Goal: Task Accomplishment & Management: Use online tool/utility

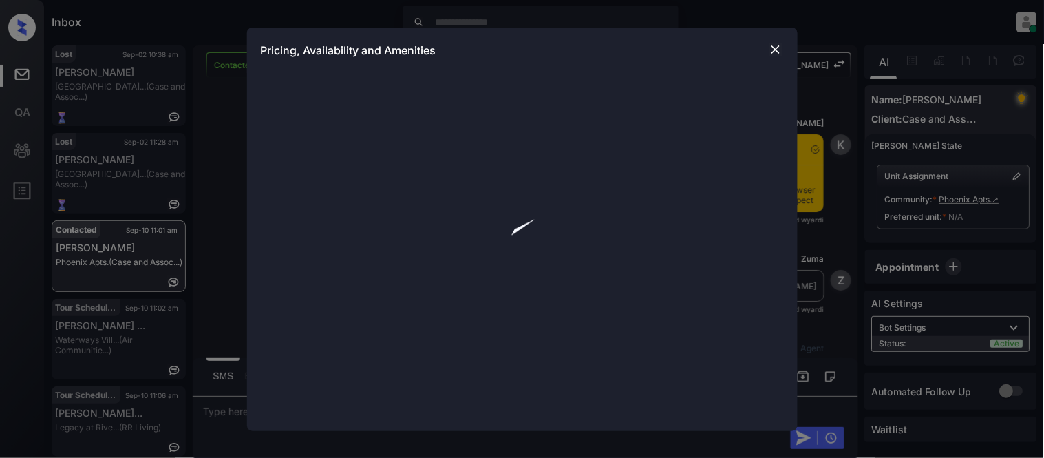
scroll to position [1916, 0]
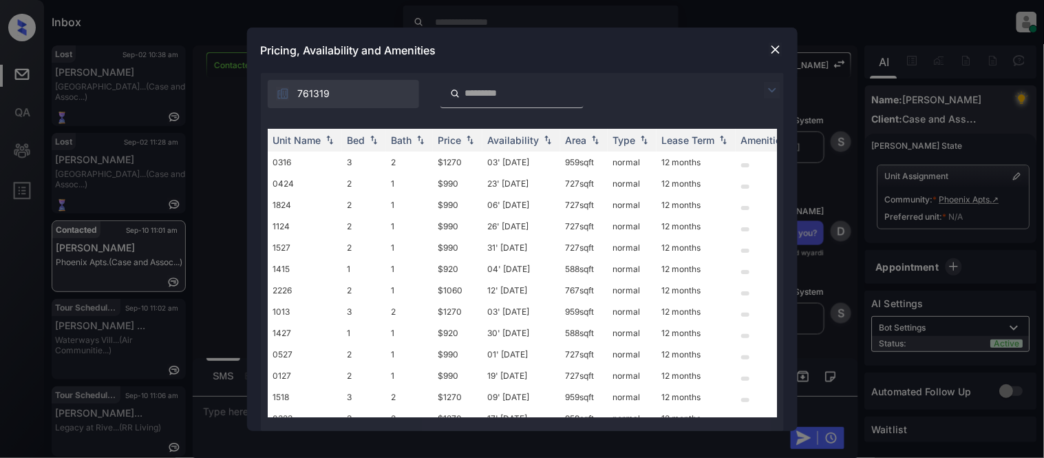
click at [767, 86] on img at bounding box center [772, 90] width 17 height 17
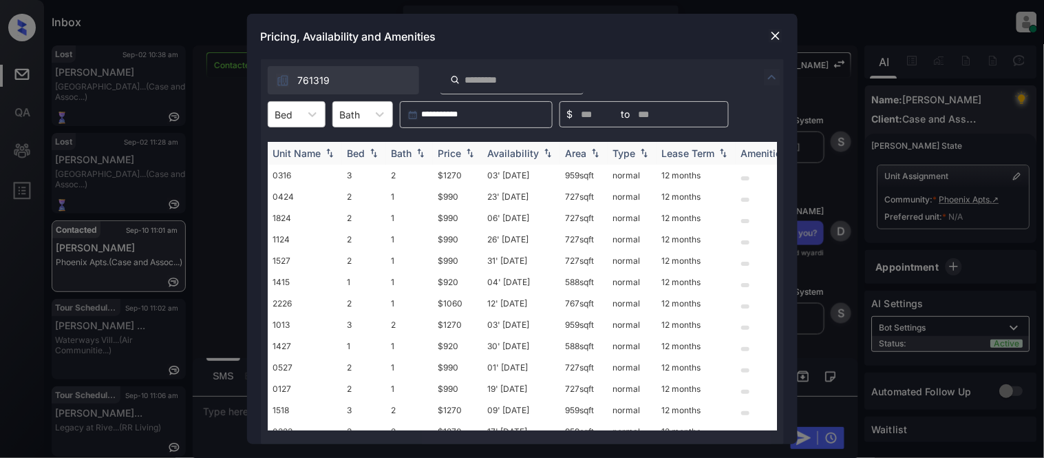
click at [300, 121] on div at bounding box center [312, 114] width 25 height 25
click at [308, 154] on div "1" at bounding box center [297, 148] width 58 height 25
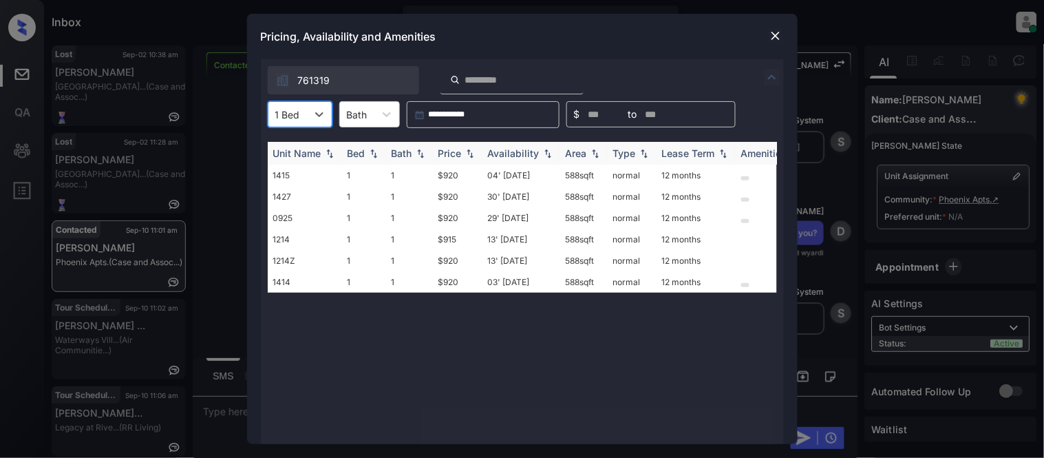
click at [508, 153] on div "Availability" at bounding box center [514, 153] width 52 height 12
click at [776, 33] on img at bounding box center [776, 36] width 14 height 14
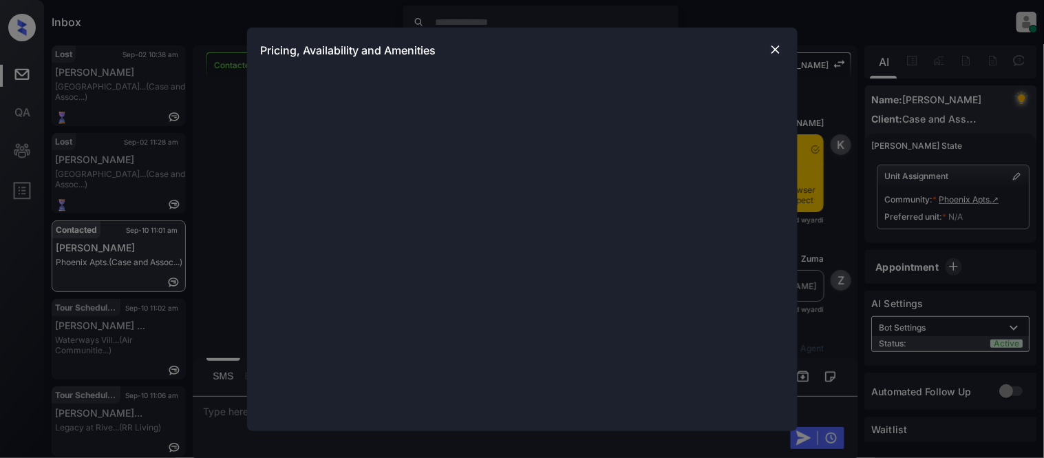
scroll to position [1992, 0]
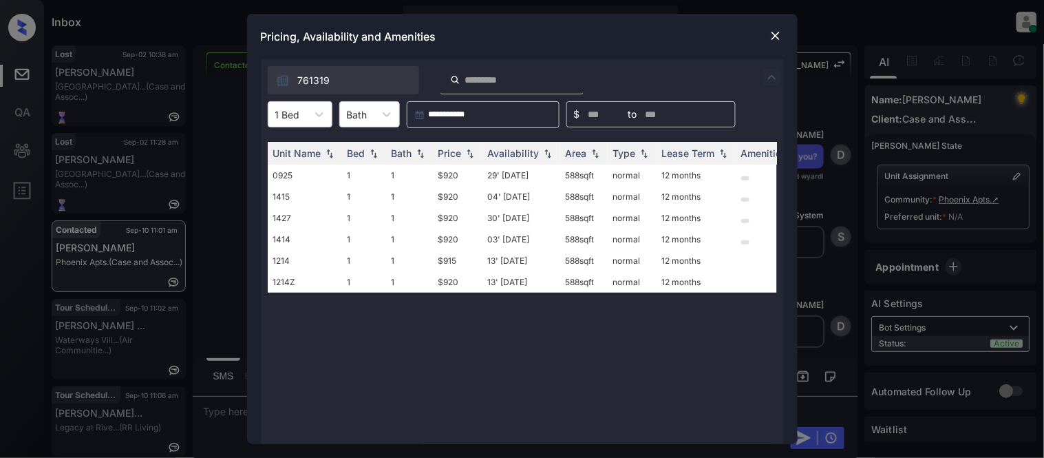
click at [772, 38] on img at bounding box center [776, 36] width 14 height 14
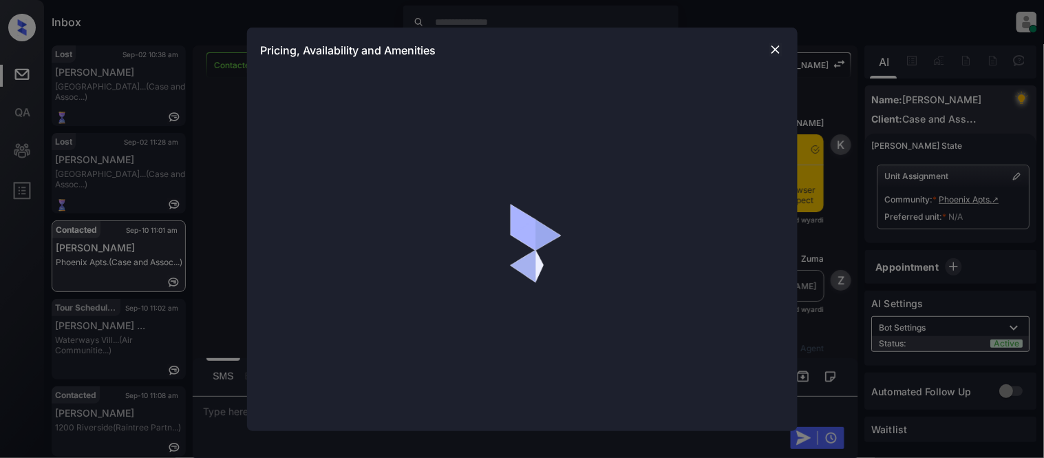
scroll to position [998, 0]
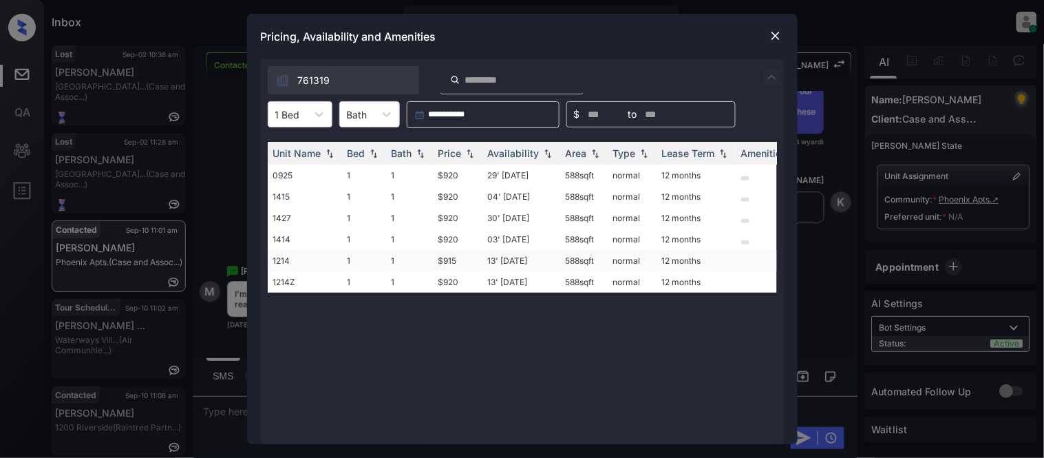
click at [446, 264] on td "$915" at bounding box center [458, 260] width 50 height 21
click at [445, 262] on td "$915" at bounding box center [458, 260] width 50 height 21
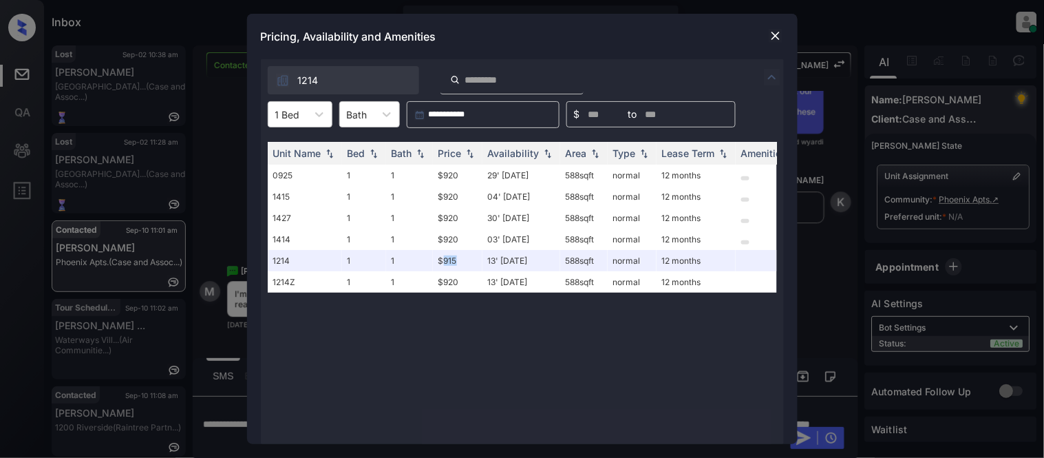
click at [774, 33] on img at bounding box center [776, 36] width 14 height 14
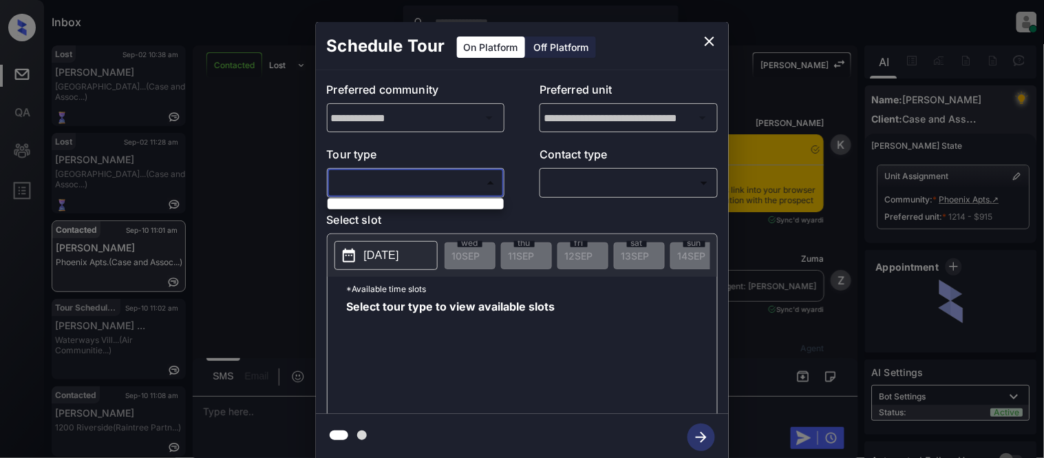
scroll to position [998, 0]
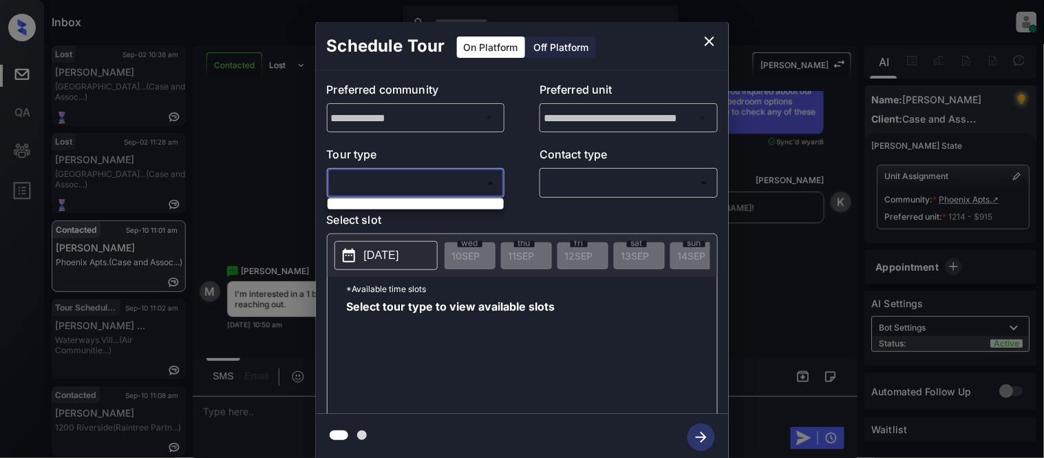
click at [492, 198] on ul at bounding box center [416, 201] width 176 height 7
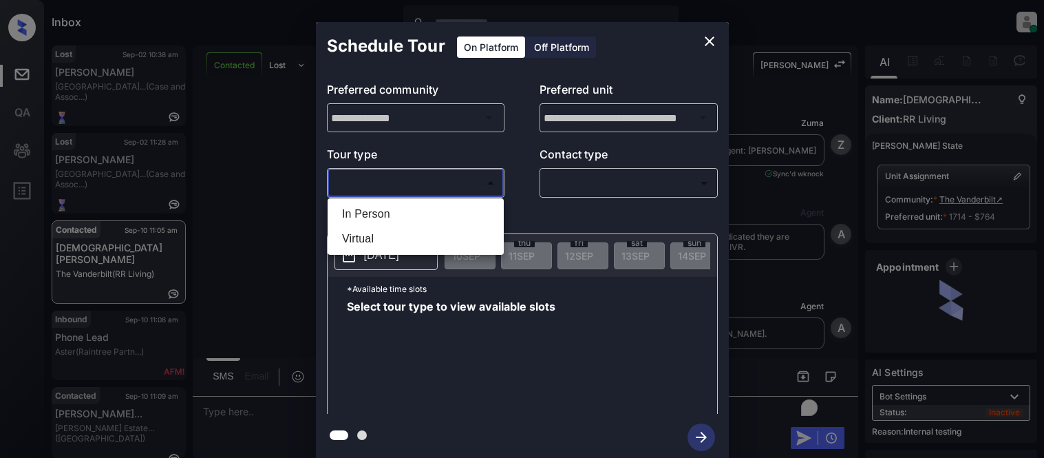
click at [361, 198] on ul "In Person Virtual" at bounding box center [416, 226] width 176 height 56
click at [363, 207] on li "In Person" at bounding box center [415, 214] width 169 height 25
type input "********"
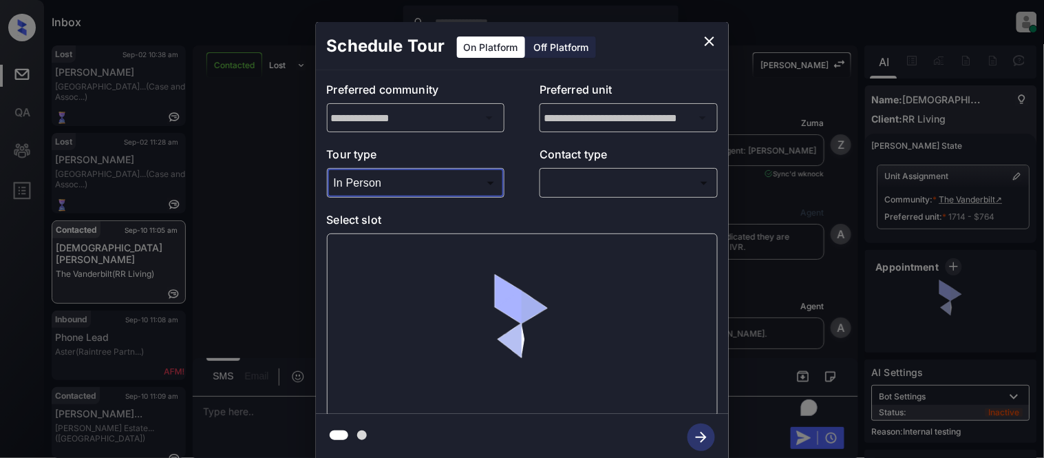
click at [624, 200] on div "**********" at bounding box center [522, 242] width 413 height 344
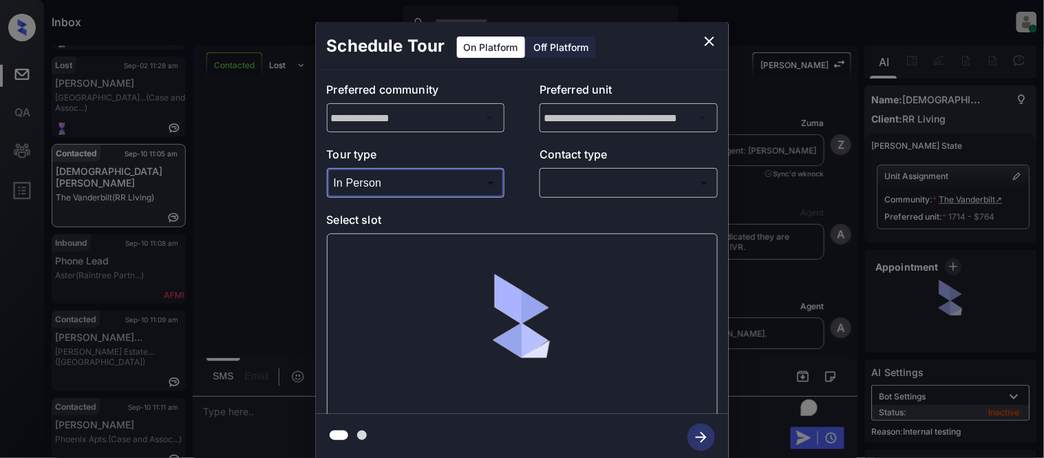
scroll to position [2114, 0]
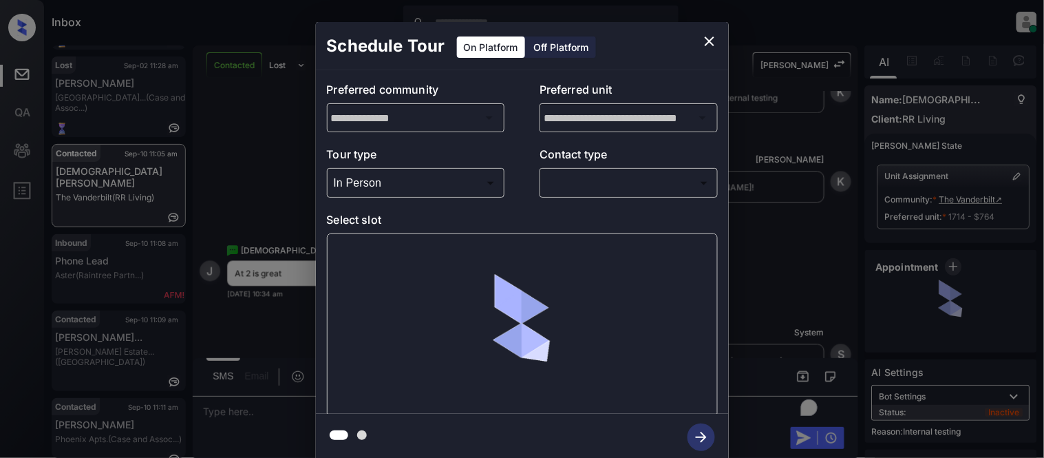
click at [592, 187] on body "Inbox Kristina Cataag Online Set yourself offline Set yourself on break Profile…" at bounding box center [522, 229] width 1044 height 458
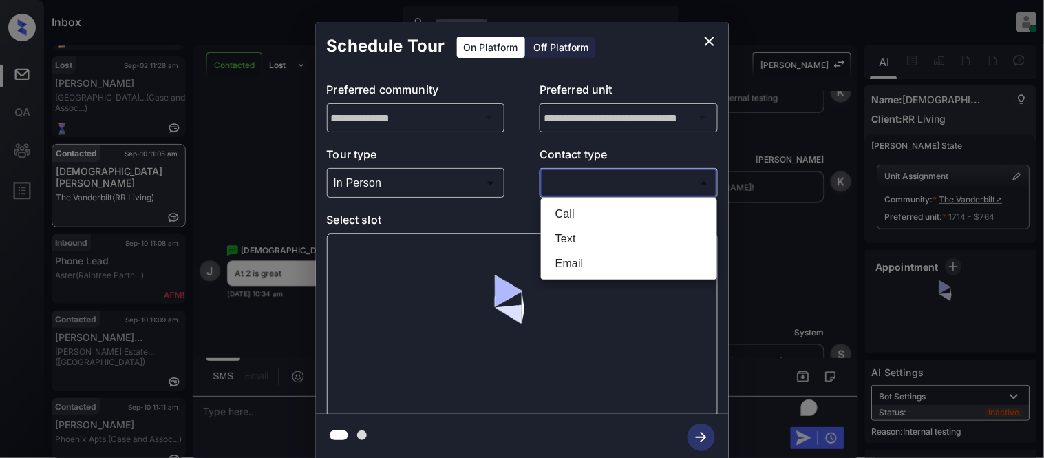
click at [581, 226] on li "Text" at bounding box center [629, 238] width 169 height 25
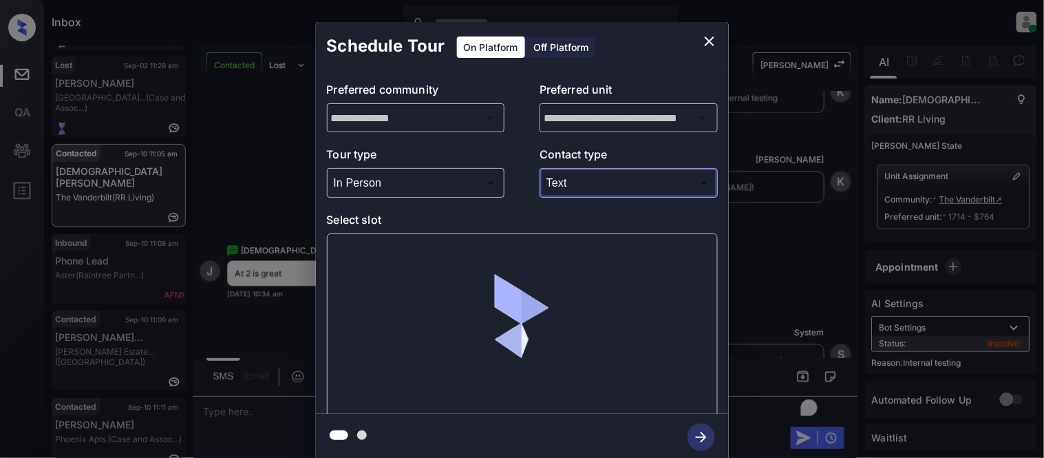
type input "****"
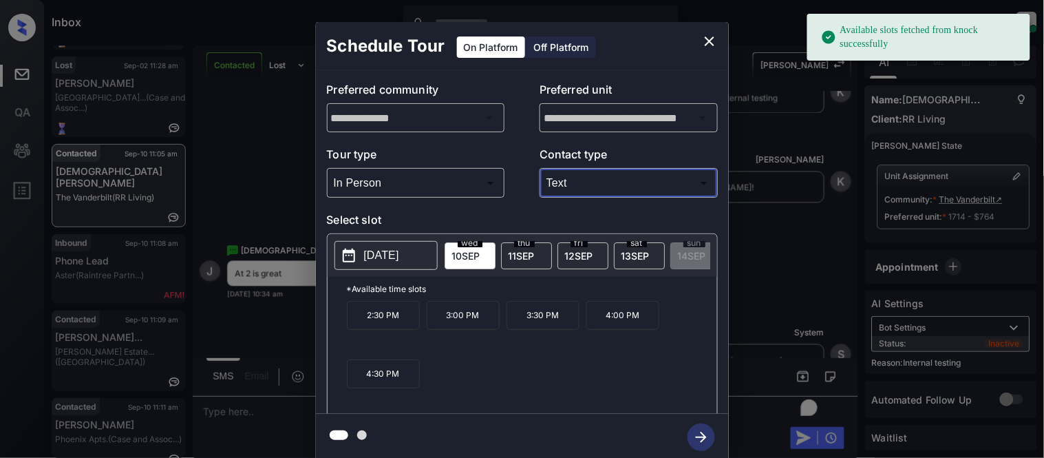
click at [372, 252] on p "2025-09-10" at bounding box center [381, 255] width 35 height 17
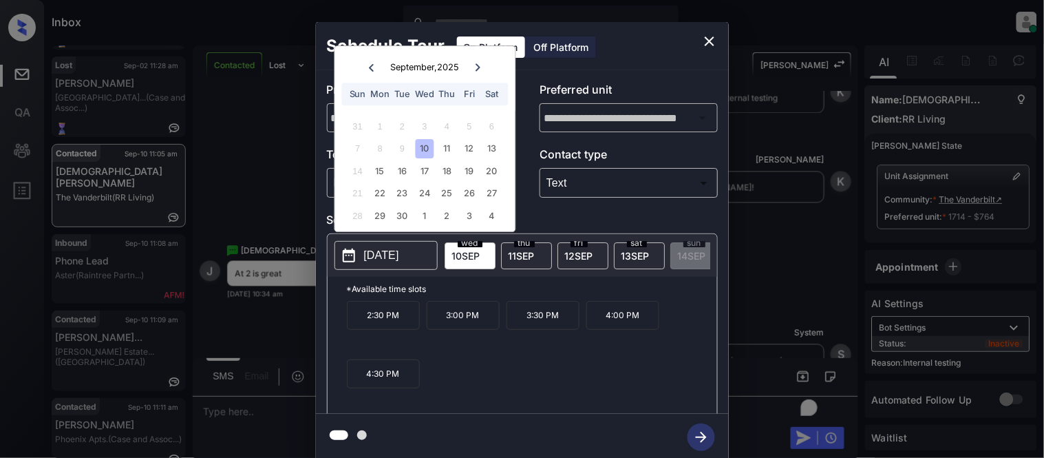
click at [472, 361] on div "2:30 PM 3:00 PM 3:30 PM 4:00 PM 4:30 PM" at bounding box center [532, 356] width 370 height 110
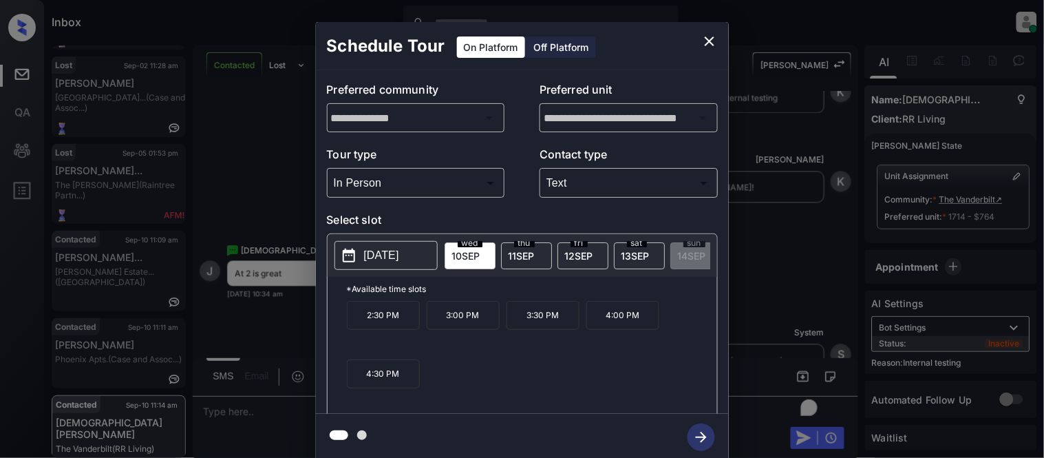
click at [352, 325] on p "2:30 PM" at bounding box center [383, 315] width 73 height 29
click at [690, 441] on icon "button" at bounding box center [702, 437] width 28 height 28
click at [778, 299] on div "**********" at bounding box center [522, 241] width 1044 height 483
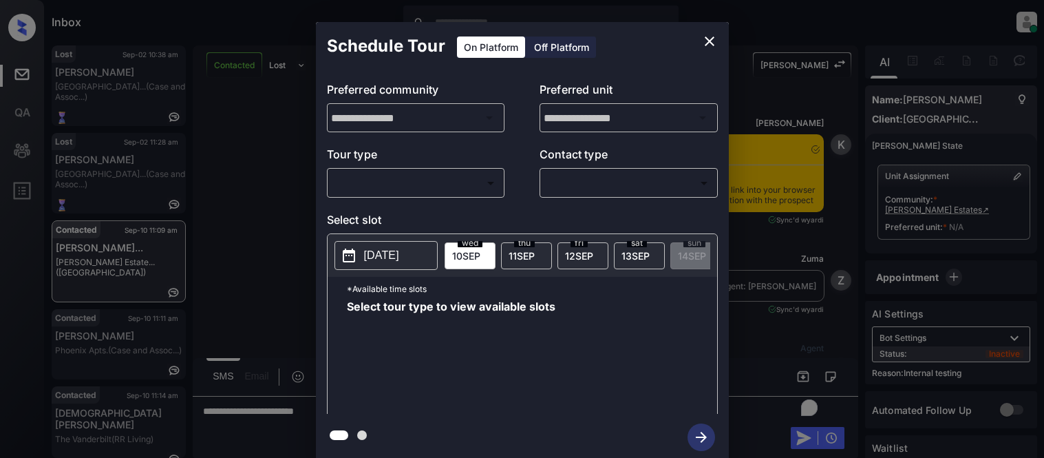
click at [493, 186] on body "Inbox [PERSON_NAME] Cataag Online Set yourself offline Set yourself on break Pr…" at bounding box center [522, 229] width 1044 height 458
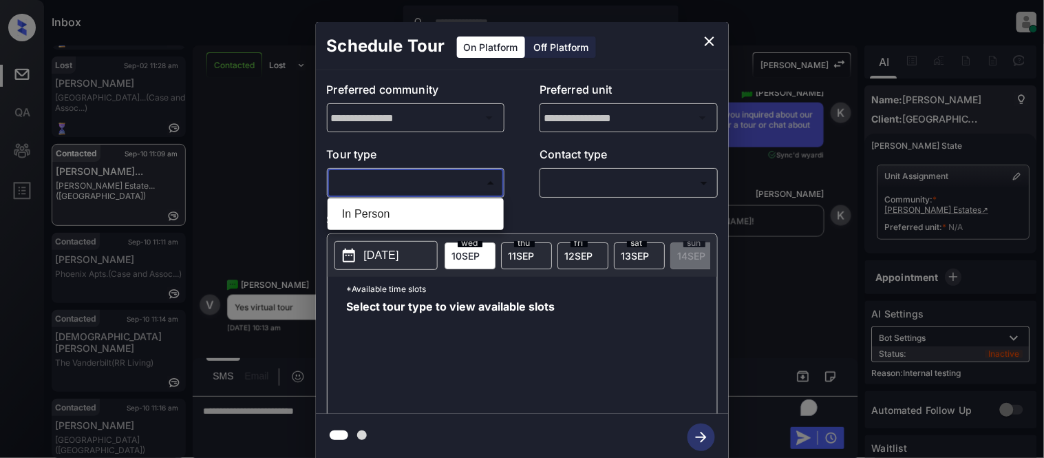
click at [706, 45] on div at bounding box center [522, 229] width 1044 height 458
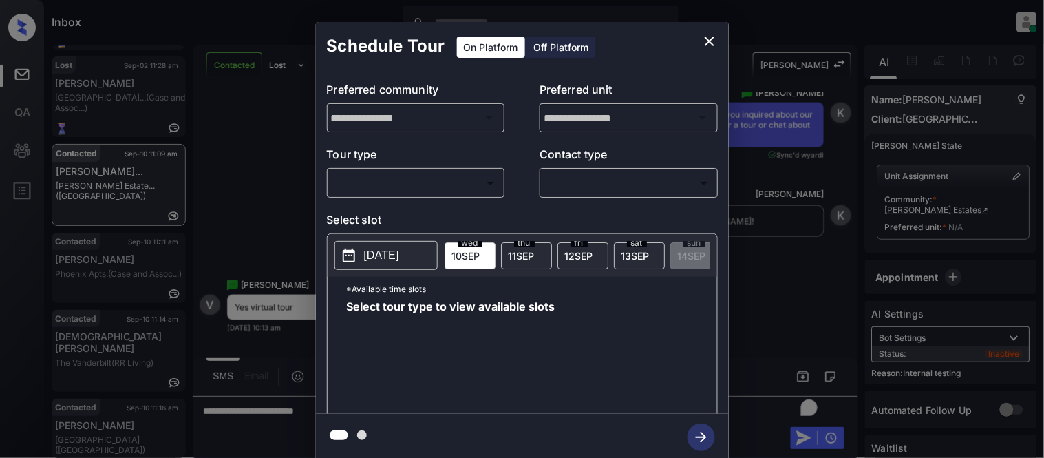
click at [209, 189] on div "**********" at bounding box center [522, 241] width 1044 height 483
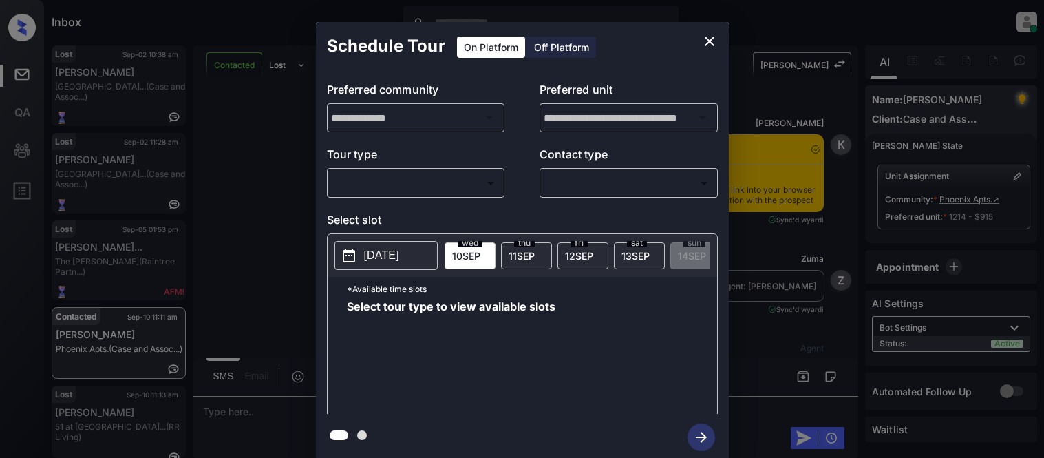
click at [375, 182] on body "Inbox Kristina Cataag Online Set yourself offline Set yourself on break Profile…" at bounding box center [522, 229] width 1044 height 458
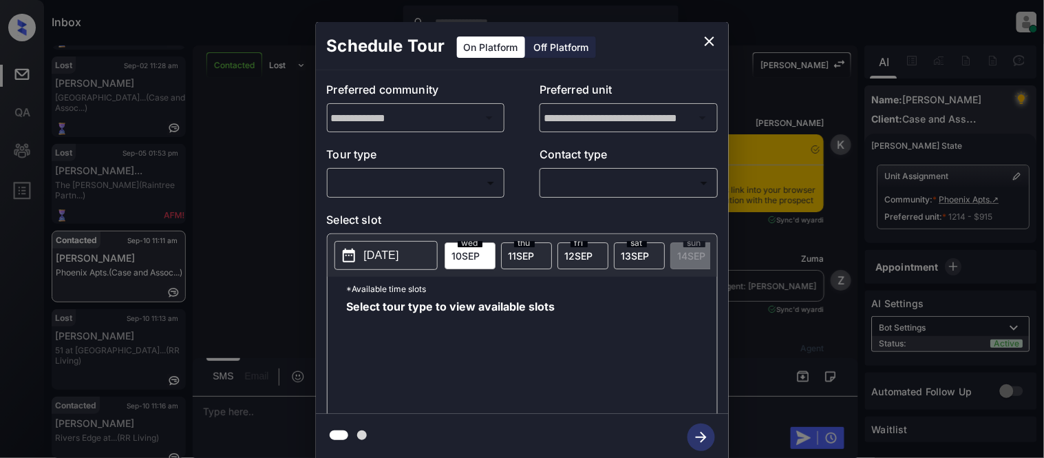
scroll to position [1409, 0]
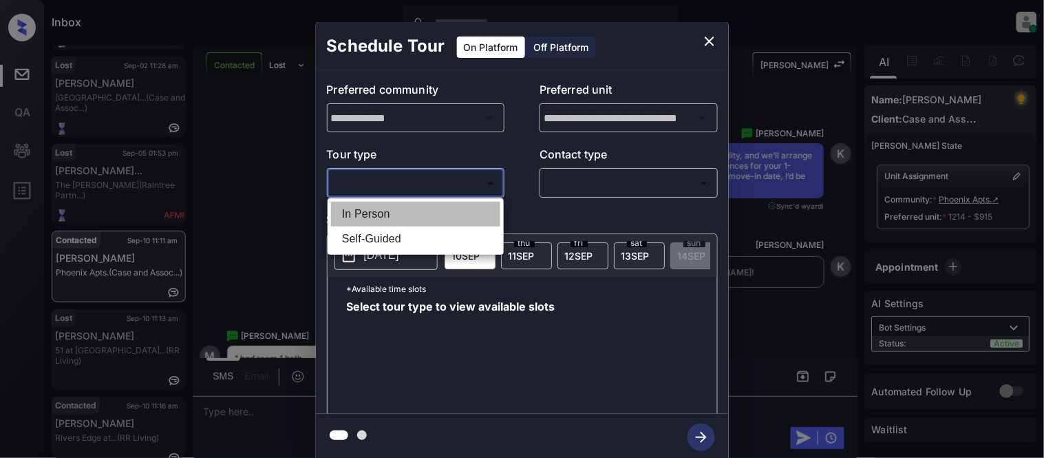
click at [382, 204] on li "In Person" at bounding box center [415, 214] width 169 height 25
type input "********"
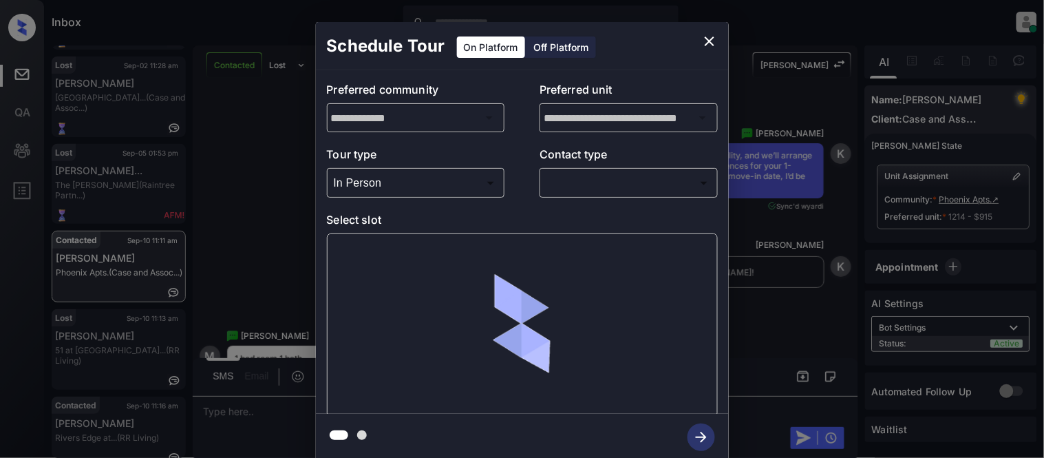
click at [613, 177] on div at bounding box center [522, 229] width 1044 height 458
click at [580, 189] on body "Inbox Kristina Cataag Online Set yourself offline Set yourself on break Profile…" at bounding box center [522, 229] width 1044 height 458
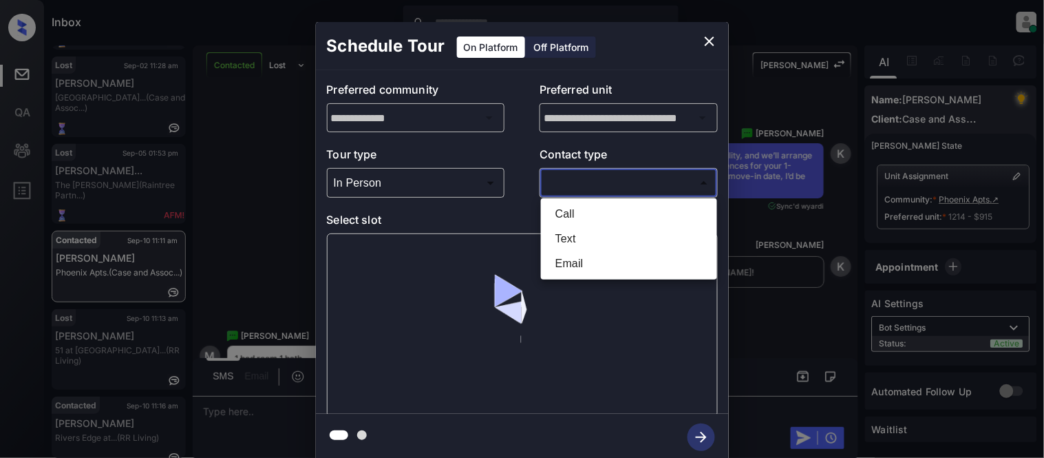
click at [567, 242] on li "Text" at bounding box center [629, 238] width 169 height 25
type input "****"
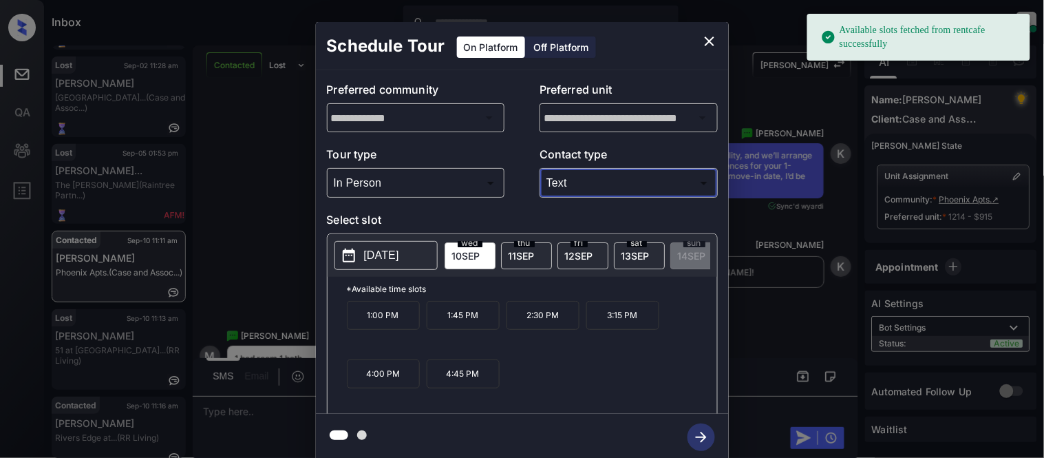
click at [538, 325] on p "2:30 PM" at bounding box center [543, 315] width 73 height 29
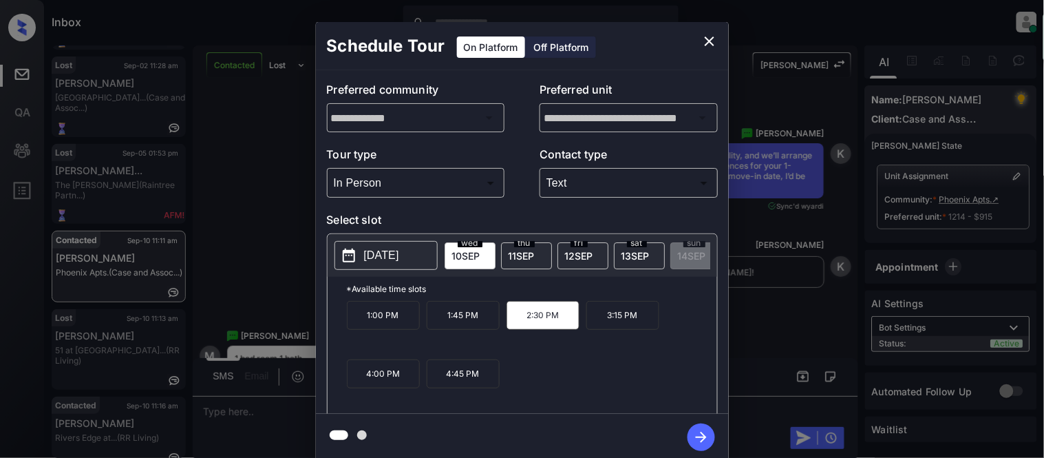
click at [706, 441] on icon "button" at bounding box center [702, 437] width 28 height 28
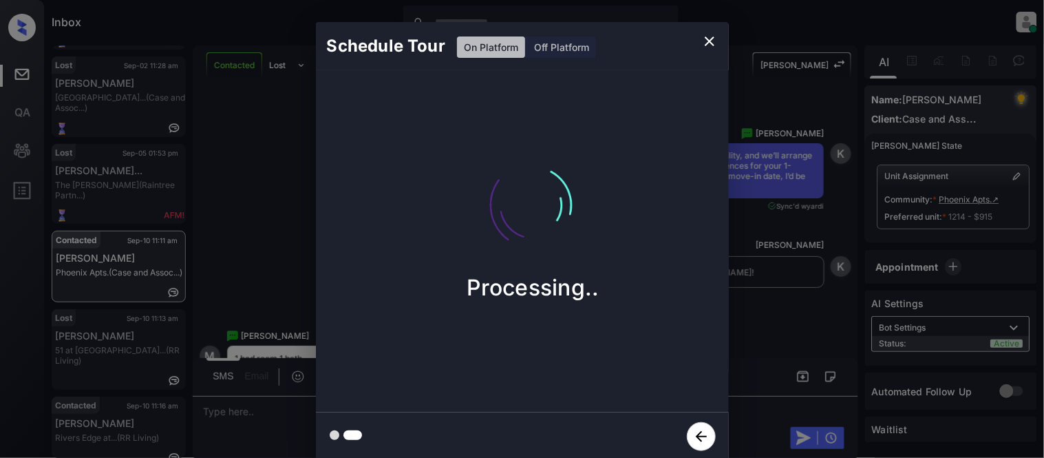
click at [738, 370] on div "Schedule Tour On Platform Off Platform Processing.." at bounding box center [522, 241] width 1044 height 483
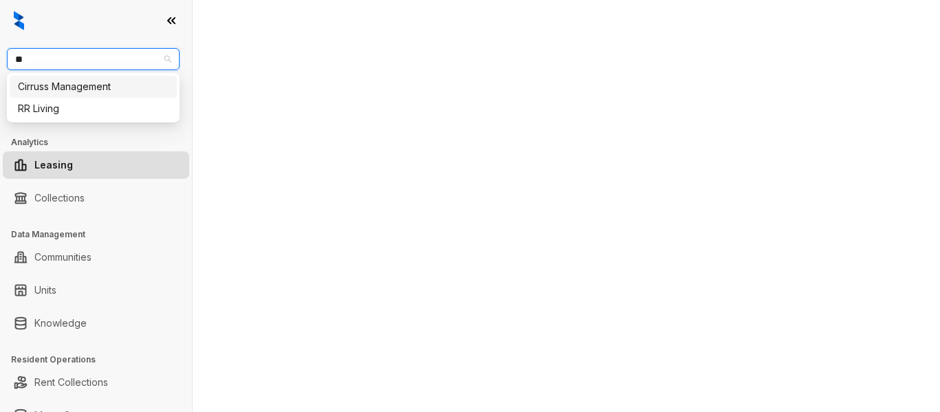
select select "******"
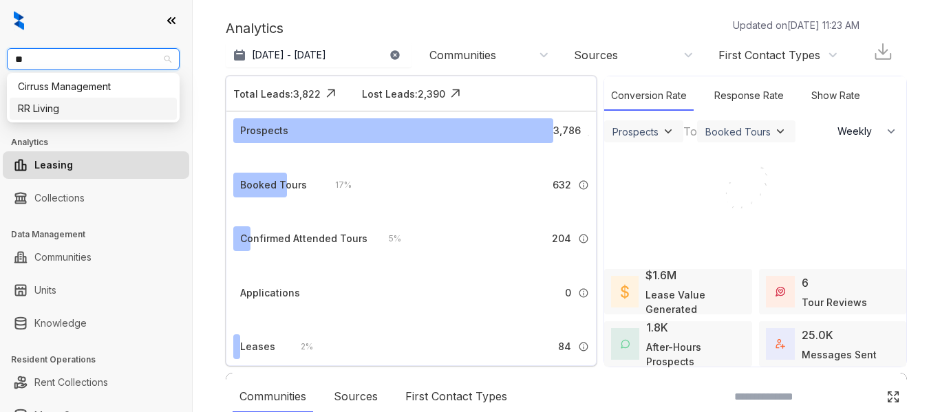
click at [94, 118] on div "RR Living" at bounding box center [93, 109] width 167 height 22
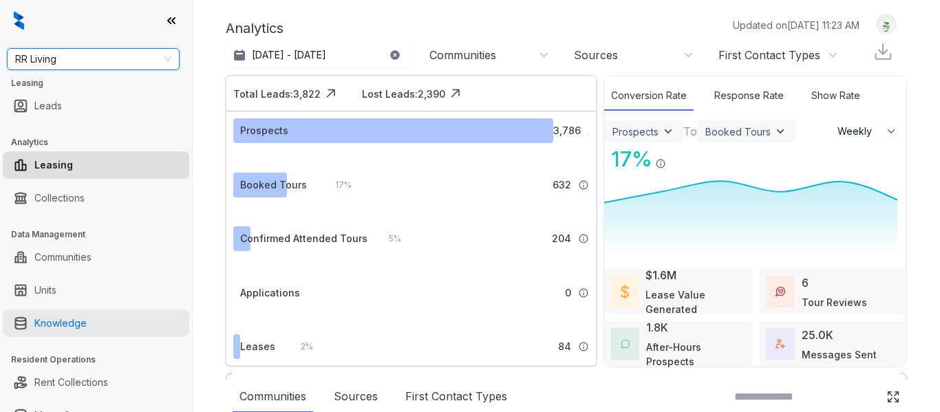
click at [87, 330] on link "Knowledge" at bounding box center [60, 324] width 52 height 28
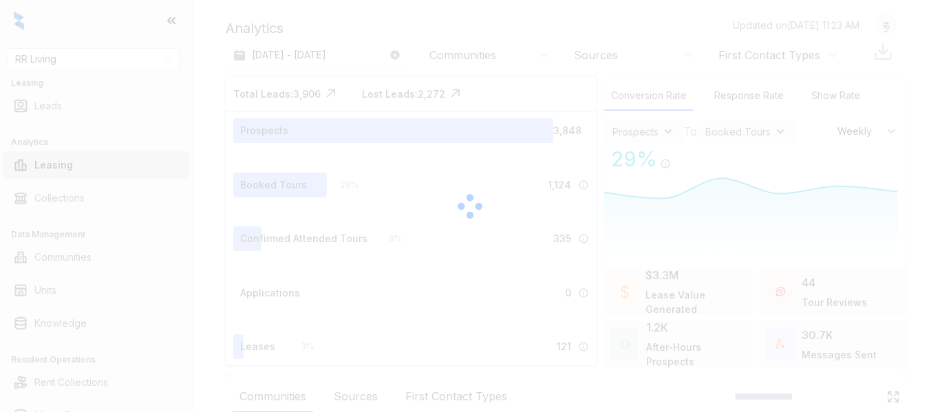
select select "******"
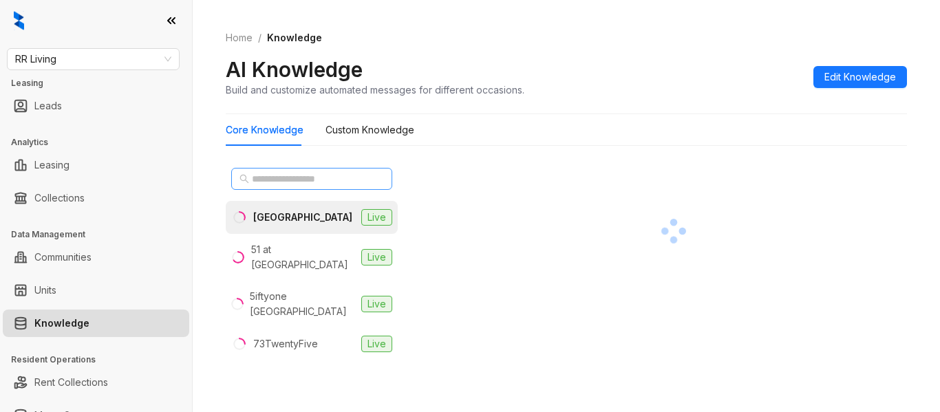
click at [363, 180] on span at bounding box center [311, 179] width 161 height 22
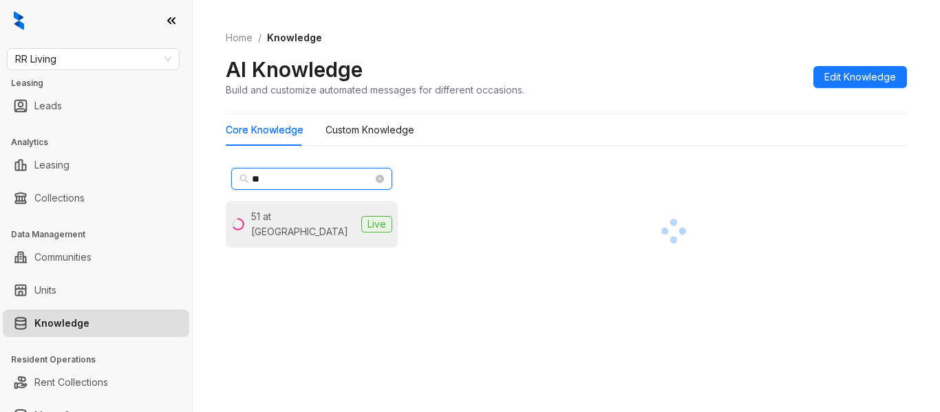
type input "**"
click at [255, 215] on div "51 at Southaven" at bounding box center [303, 224] width 105 height 30
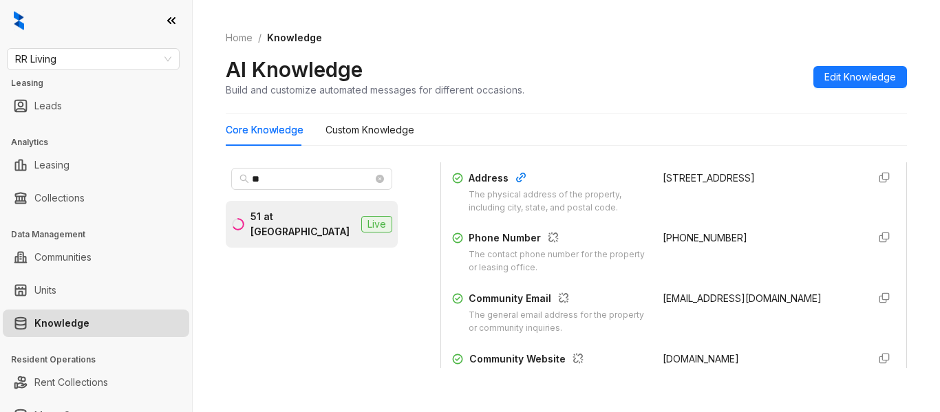
scroll to position [275, 0]
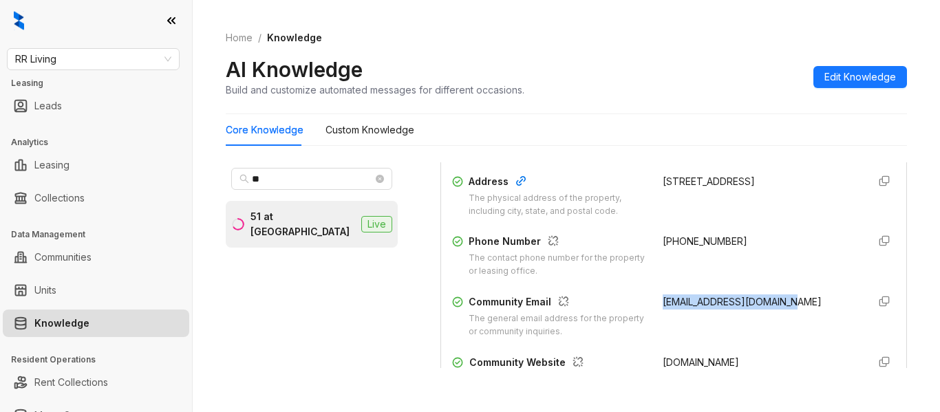
drag, startPoint x: 768, startPoint y: 301, endPoint x: 646, endPoint y: 301, distance: 121.2
click at [646, 301] on div "Community Email The general email address for the property or community inquiri…" at bounding box center [673, 317] width 443 height 44
copy span "51southaven@rrliving.com"
click at [106, 45] on div "RR Living Leasing Leads Analytics Leasing Collections Data Management Communiti…" at bounding box center [96, 206] width 192 height 412
click at [105, 49] on span "RR Living" at bounding box center [93, 59] width 156 height 21
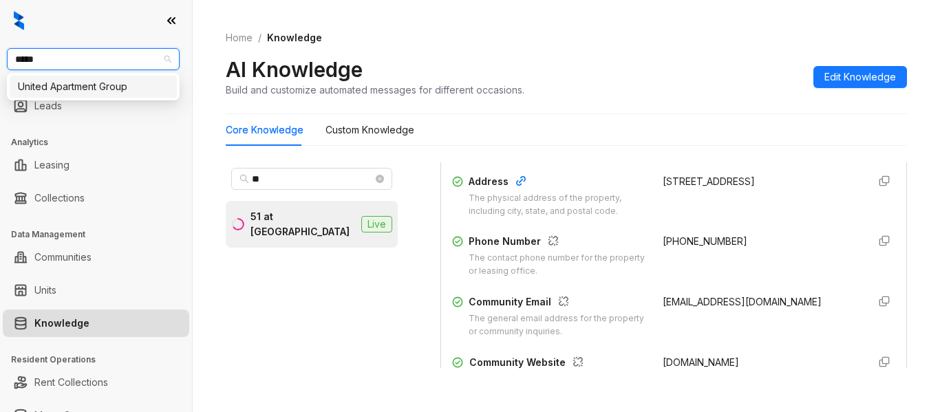
type input "******"
click at [96, 85] on div "United Apartment Group" at bounding box center [93, 86] width 151 height 15
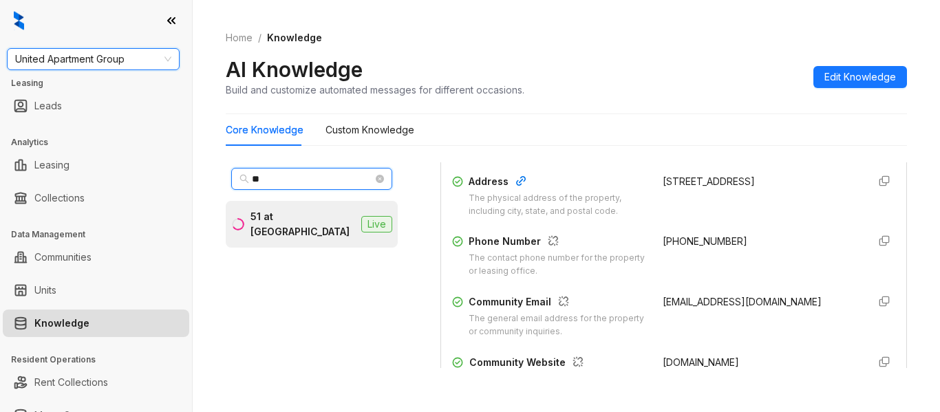
click at [279, 181] on input "**" at bounding box center [312, 178] width 121 height 15
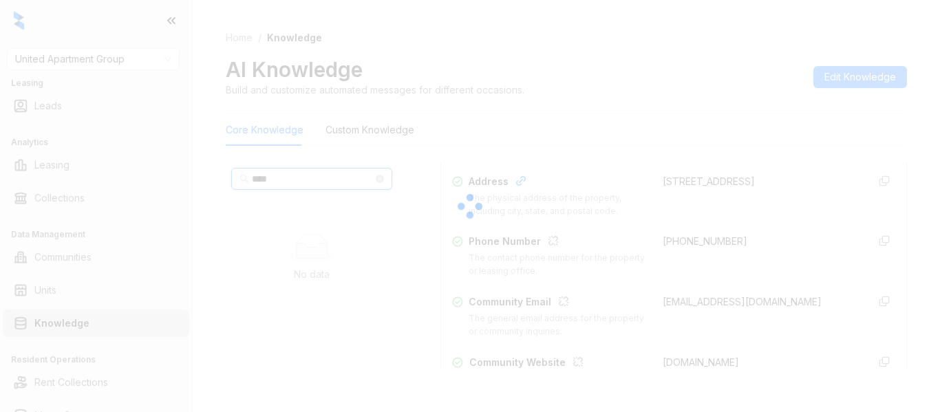
type input "*****"
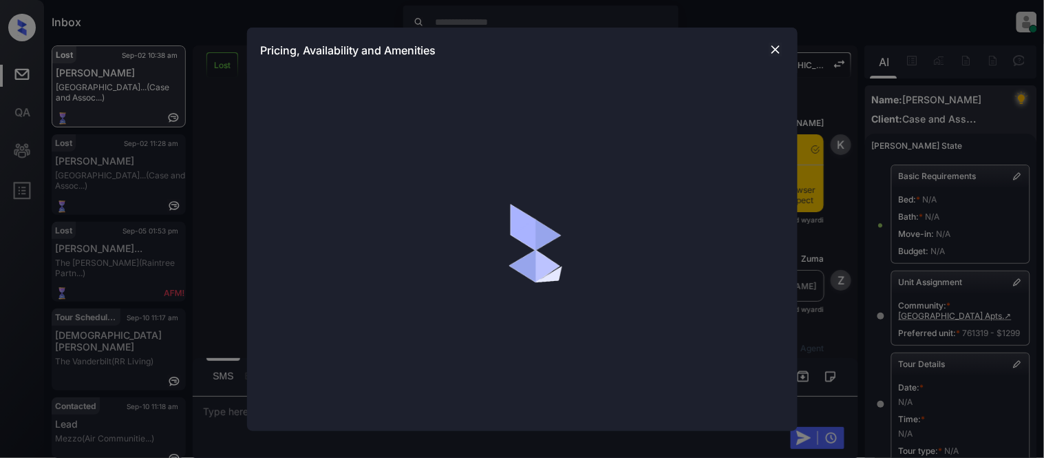
scroll to position [15125, 0]
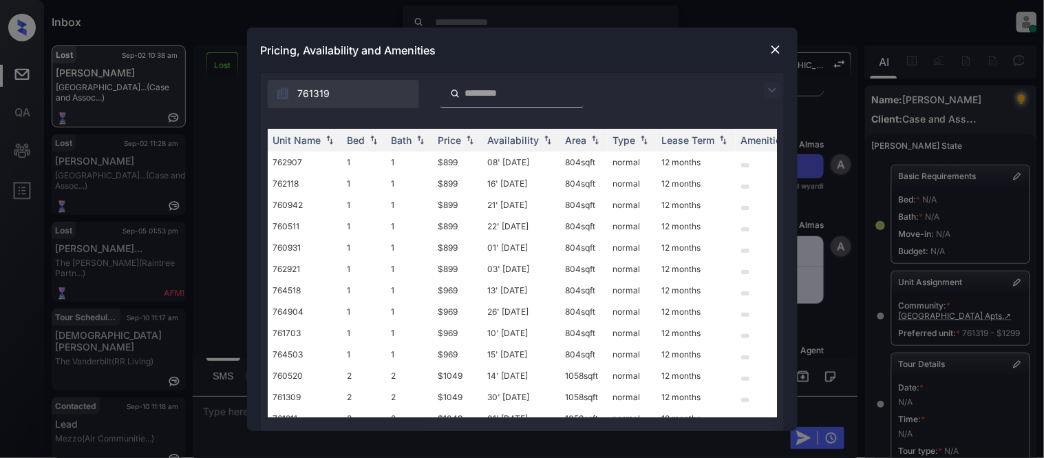
click at [768, 85] on img at bounding box center [772, 90] width 17 height 17
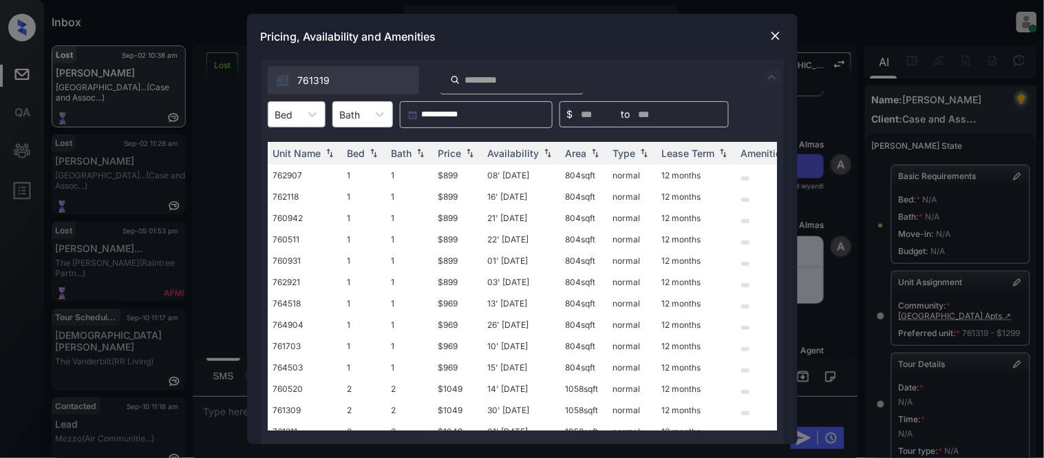
click at [291, 109] on div at bounding box center [284, 114] width 18 height 14
click at [290, 195] on div "3" at bounding box center [297, 197] width 58 height 25
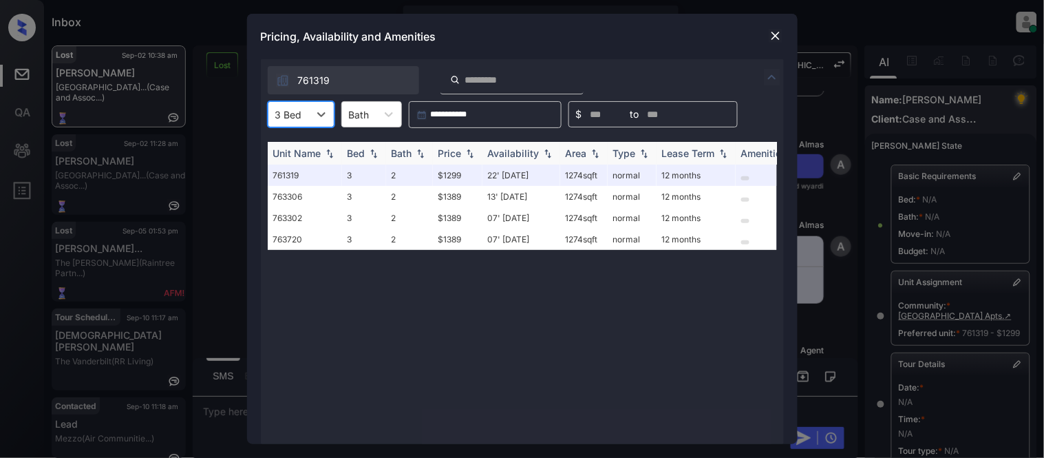
click at [465, 155] on img at bounding box center [470, 154] width 14 height 10
click at [506, 172] on td "22' Aug 25" at bounding box center [522, 175] width 78 height 21
click at [772, 36] on img at bounding box center [776, 36] width 14 height 14
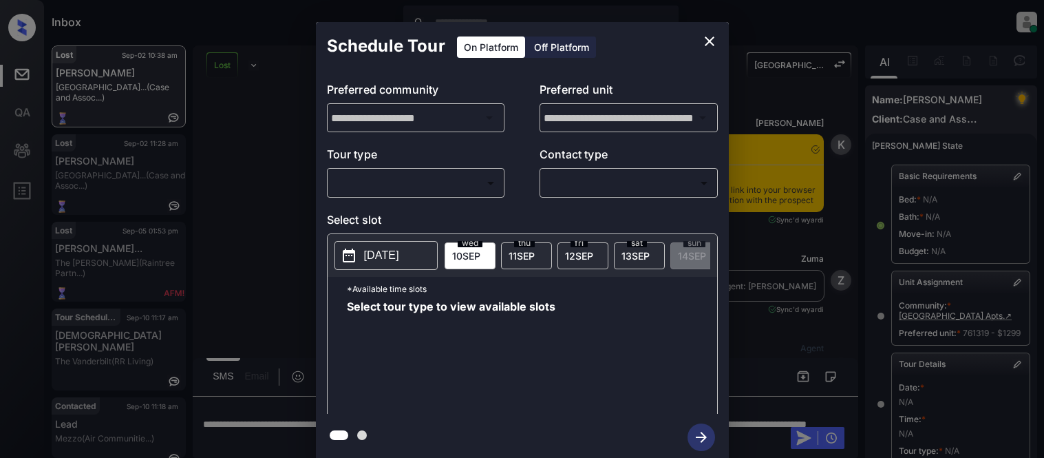
click at [337, 187] on body "Inbox Kristina Cataag Online Set yourself offline Set yourself on break Profile…" at bounding box center [522, 229] width 1044 height 458
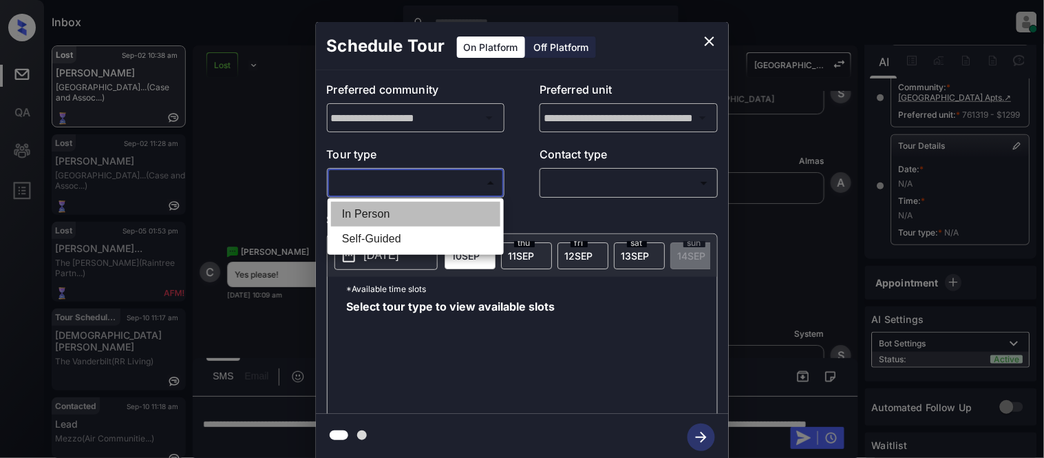
click at [355, 217] on li "In Person" at bounding box center [415, 214] width 169 height 25
type input "********"
click at [578, 197] on div at bounding box center [522, 229] width 1044 height 458
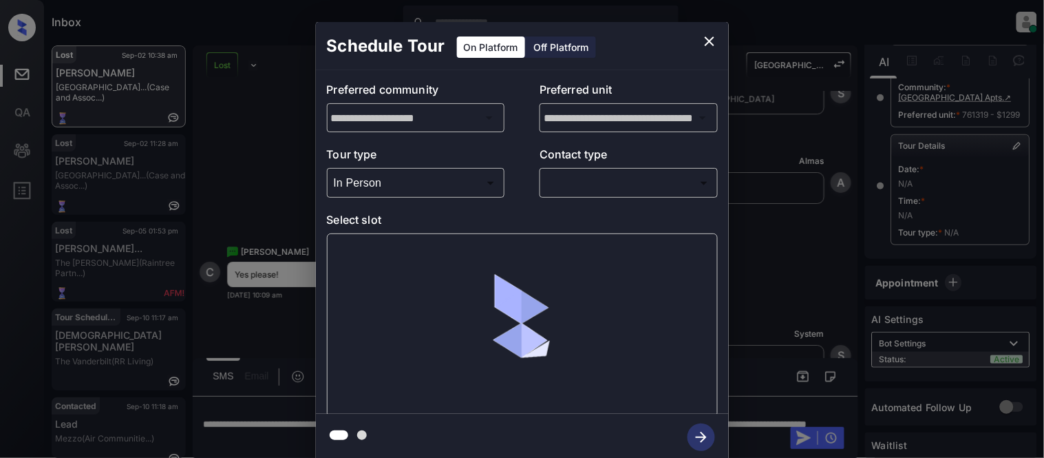
click at [582, 191] on body "Inbox Kristina Cataag Online Set yourself offline Set yourself on break Profile…" at bounding box center [522, 229] width 1044 height 458
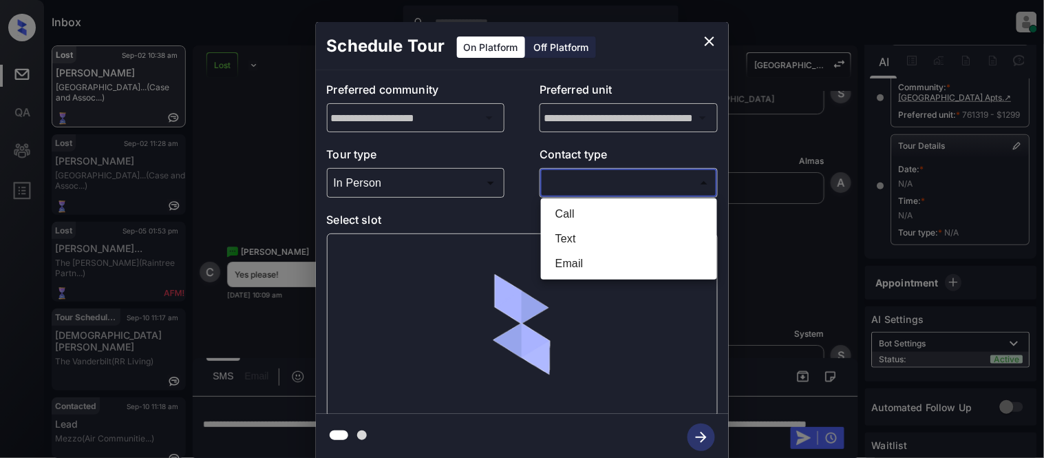
click at [562, 241] on li "Text" at bounding box center [629, 238] width 169 height 25
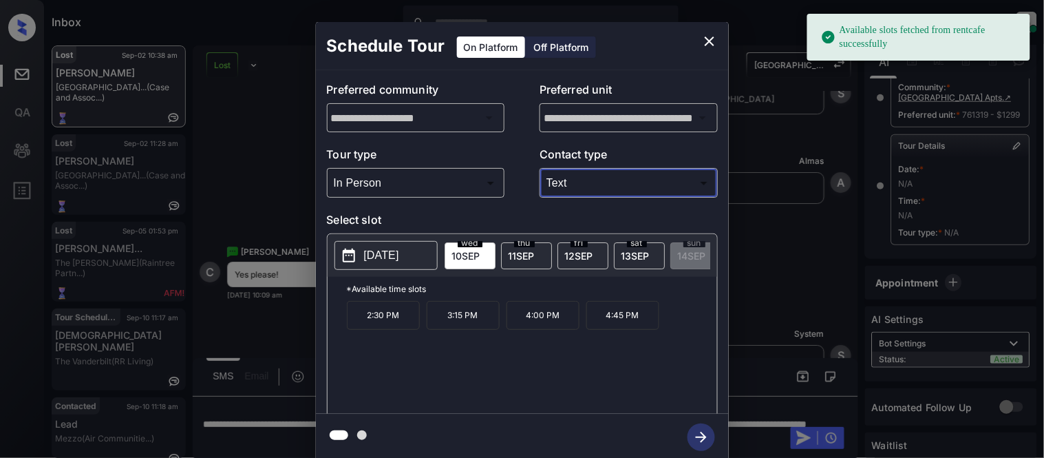
type input "****"
drag, startPoint x: 363, startPoint y: 319, endPoint x: 421, endPoint y: 321, distance: 57.8
click at [421, 321] on div "2:30 PM 3:15 PM 4:00 PM 4:45 PM" at bounding box center [532, 356] width 370 height 110
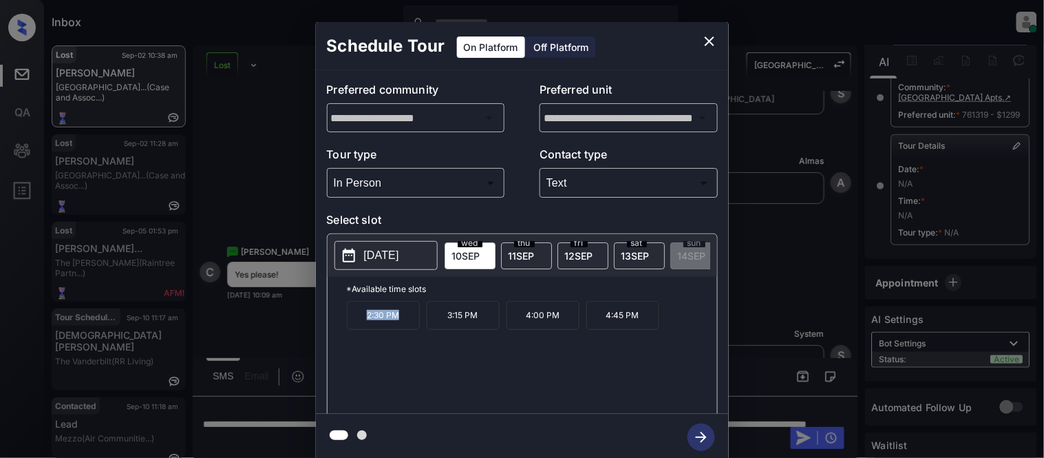
copy p "2:30 PM"
click at [238, 412] on div "**********" at bounding box center [522, 241] width 1044 height 483
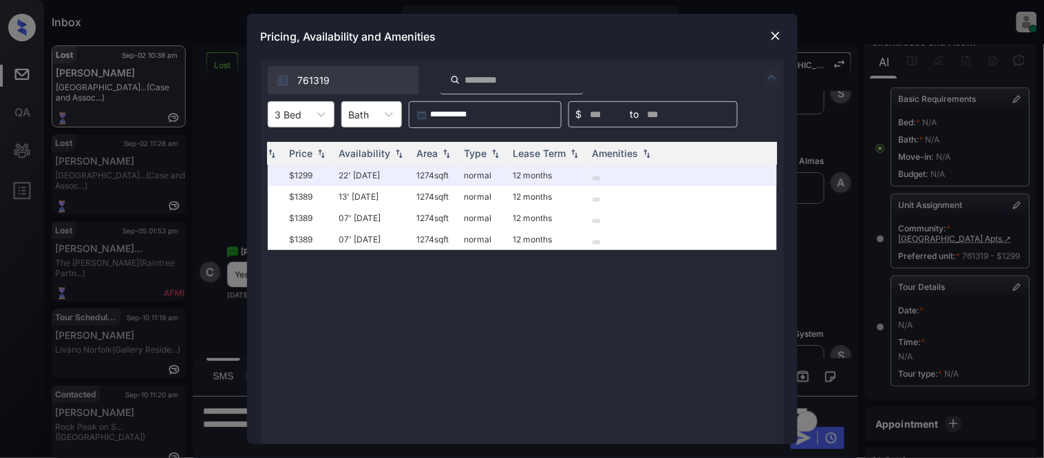
scroll to position [0, 207]
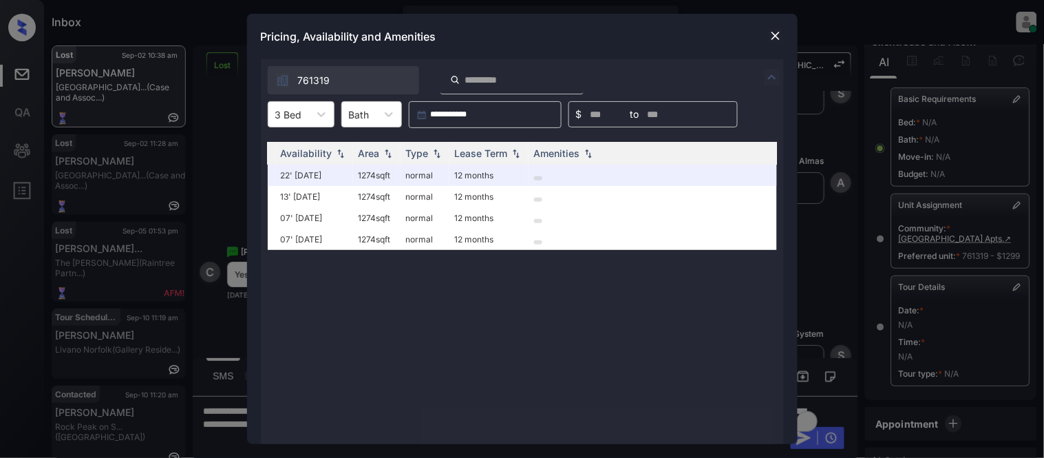
click at [774, 33] on img at bounding box center [776, 36] width 14 height 14
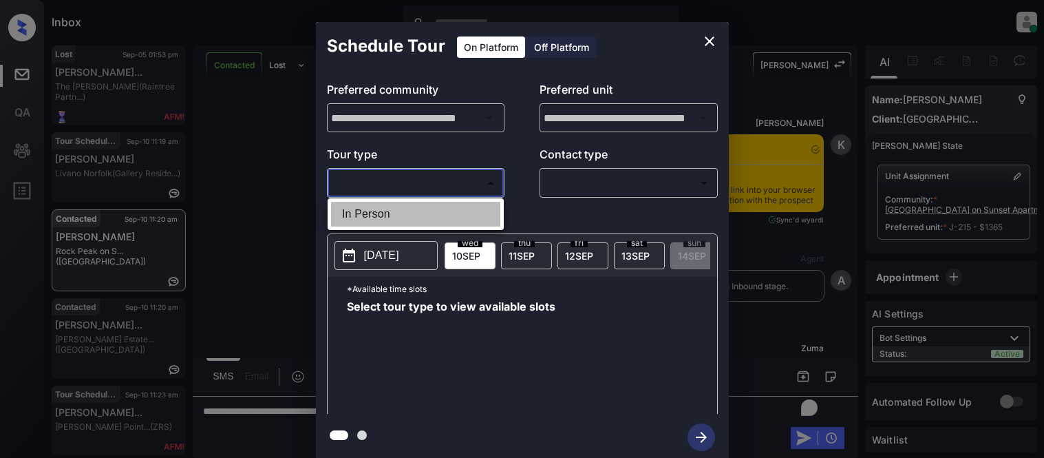
click at [366, 203] on li "In Person" at bounding box center [415, 214] width 169 height 25
type input "********"
click at [563, 184] on div at bounding box center [522, 229] width 1044 height 458
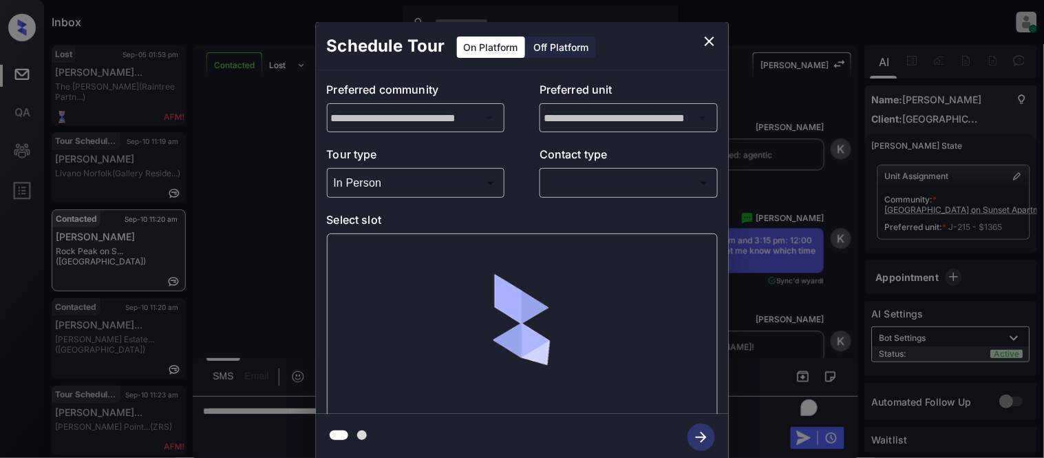
scroll to position [6, 0]
click at [565, 184] on body "Inbox [PERSON_NAME] Cataag Online Set yourself offline Set yourself on break Pr…" at bounding box center [522, 229] width 1044 height 458
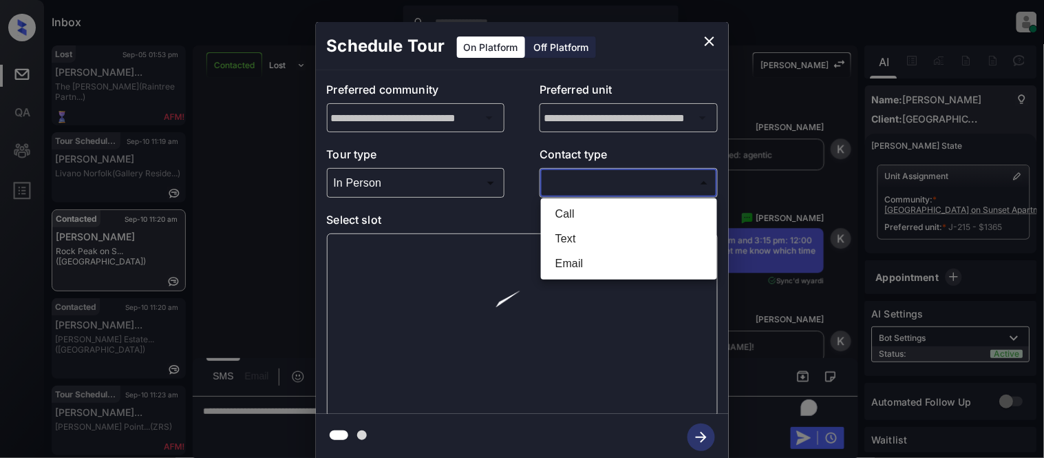
click at [555, 231] on li "Text" at bounding box center [629, 238] width 169 height 25
type input "****"
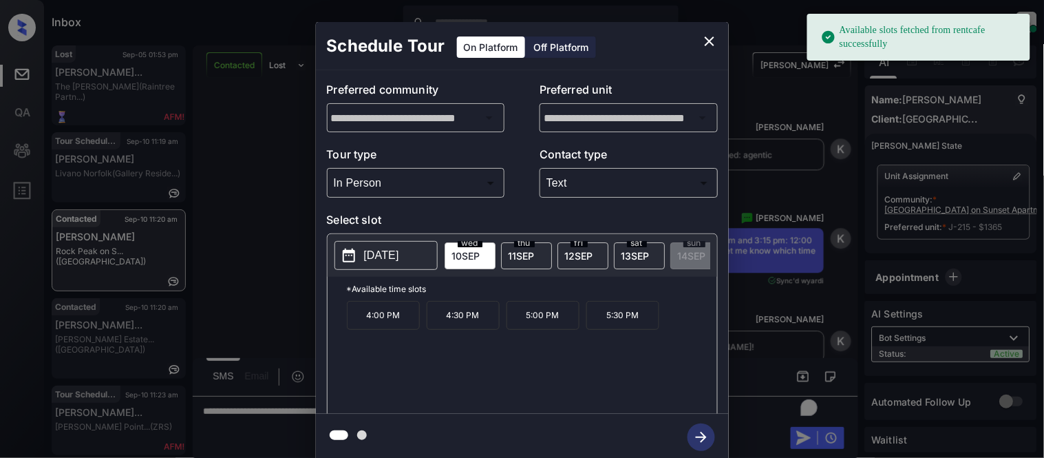
click at [397, 319] on p "4:00 PM" at bounding box center [383, 315] width 73 height 29
click at [702, 429] on icon "button" at bounding box center [702, 437] width 28 height 28
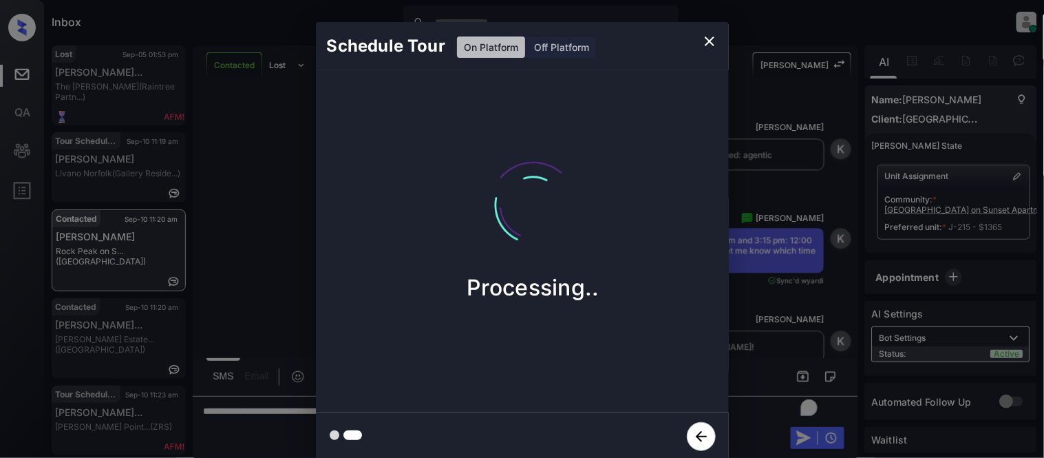
click at [779, 330] on div "Schedule Tour On Platform Off Platform Processing.." at bounding box center [522, 241] width 1044 height 483
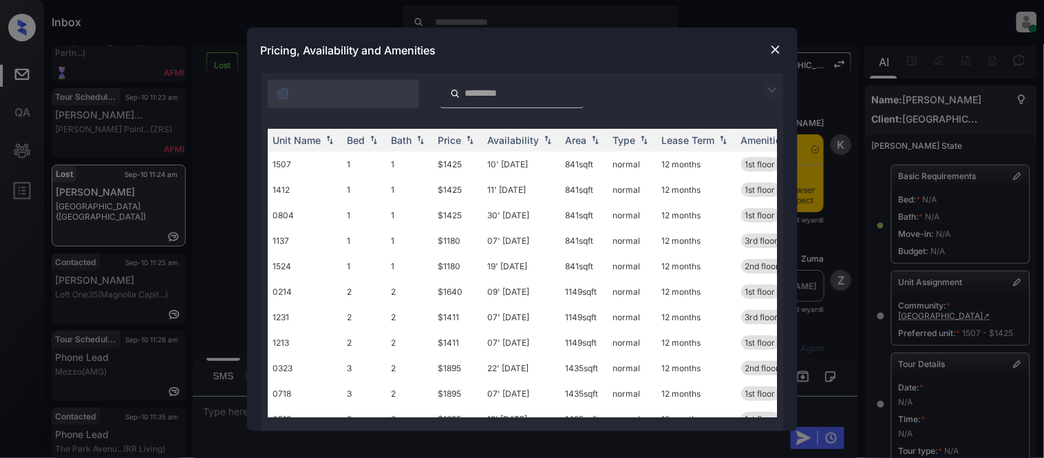
scroll to position [10426, 0]
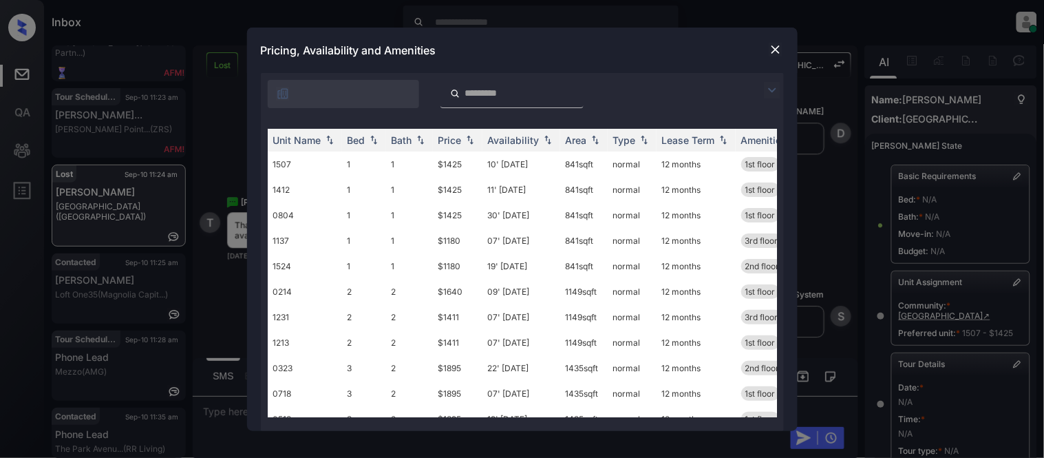
click at [776, 88] on img at bounding box center [772, 90] width 17 height 17
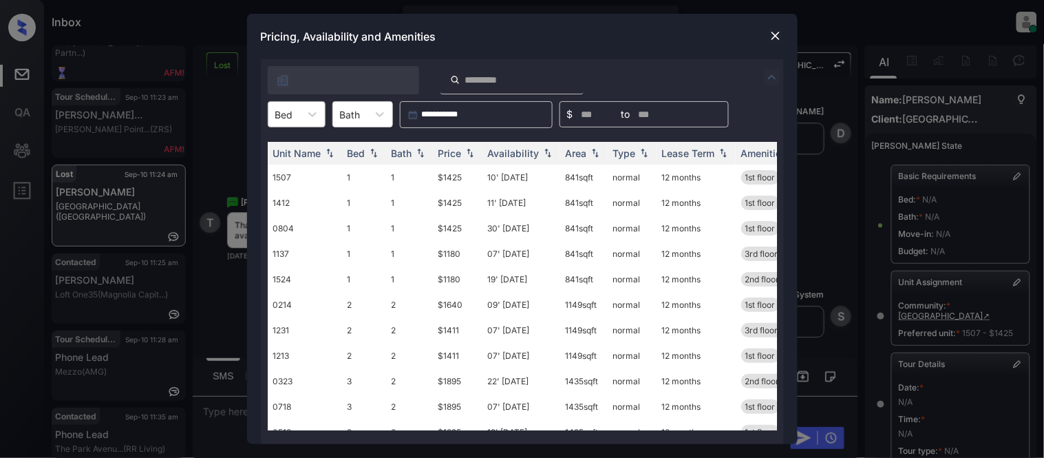
click at [299, 112] on div "Bed" at bounding box center [284, 115] width 32 height 20
click at [287, 147] on div "1" at bounding box center [297, 148] width 58 height 25
click at [478, 151] on th "Price" at bounding box center [458, 153] width 50 height 23
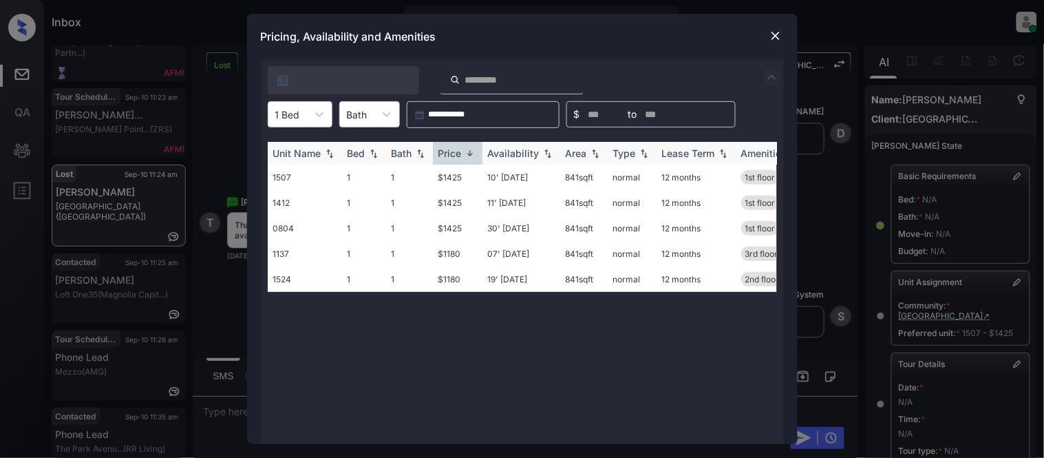
click at [470, 153] on img at bounding box center [470, 153] width 14 height 10
click at [769, 36] on img at bounding box center [776, 36] width 14 height 14
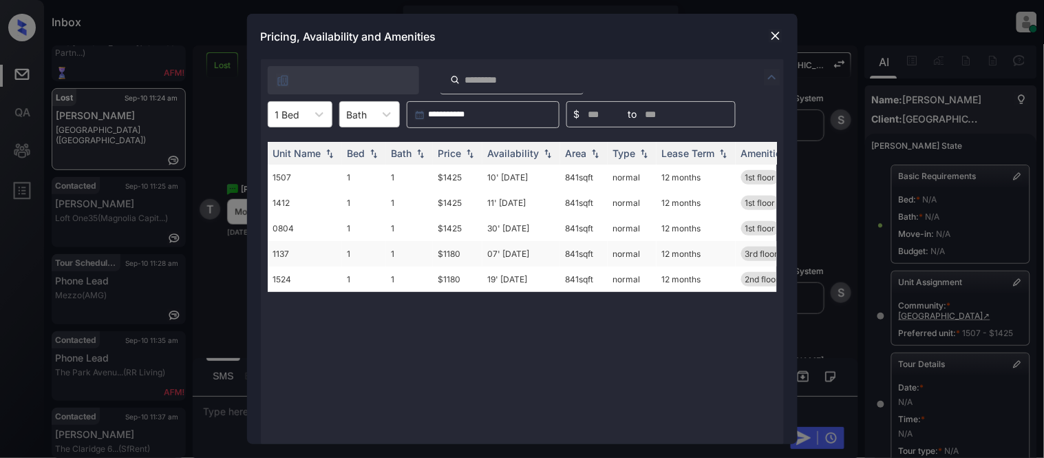
scroll to position [45, 0]
drag, startPoint x: 483, startPoint y: 173, endPoint x: 533, endPoint y: 176, distance: 49.6
click at [533, 176] on td "10' [DATE]" at bounding box center [522, 177] width 78 height 25
drag, startPoint x: 521, startPoint y: 176, endPoint x: 492, endPoint y: 249, distance: 78.7
click at [492, 249] on td "07' [DATE]" at bounding box center [522, 253] width 78 height 25
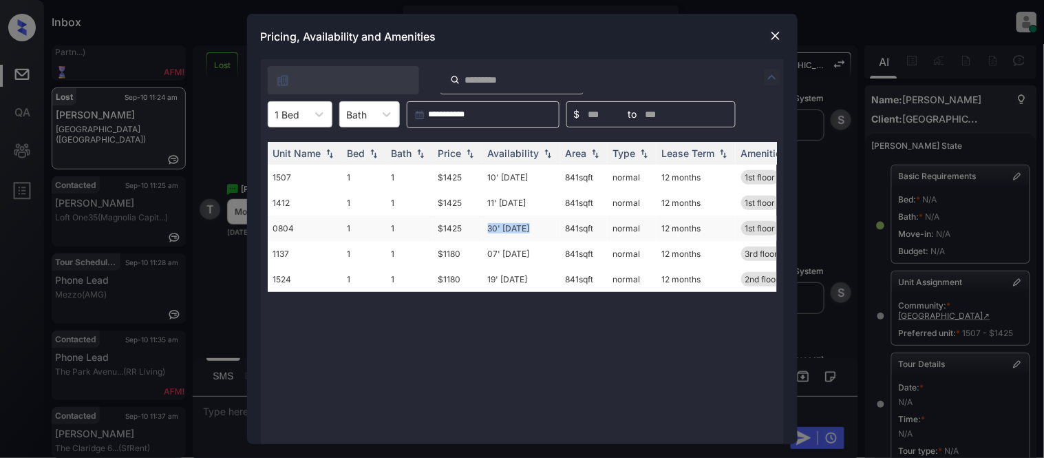
drag, startPoint x: 480, startPoint y: 227, endPoint x: 534, endPoint y: 229, distance: 53.7
click at [534, 229] on tr "0804 1 1 $1425 30' Sep 25 841 sqft normal 12 months 1st floor" at bounding box center [627, 227] width 719 height 25
copy tr "30' Sep 25"
click at [771, 32] on img at bounding box center [776, 36] width 14 height 14
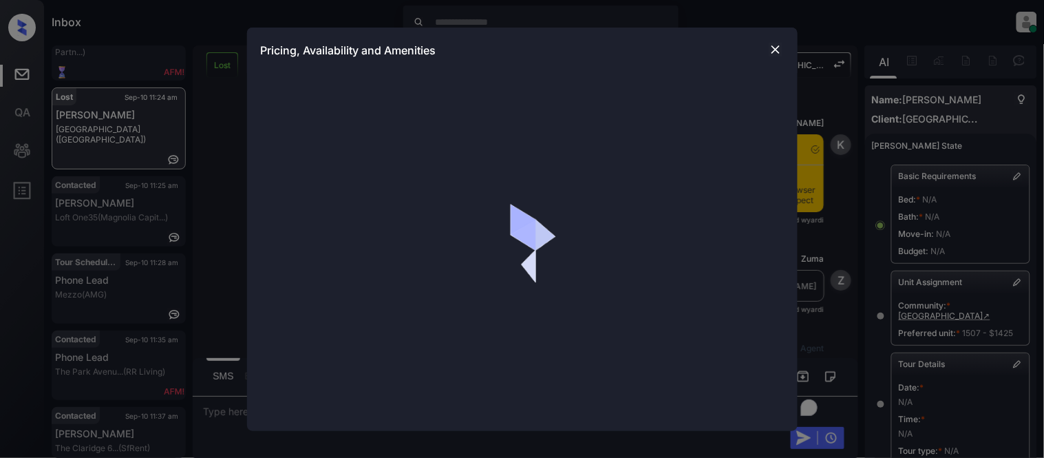
scroll to position [10976, 0]
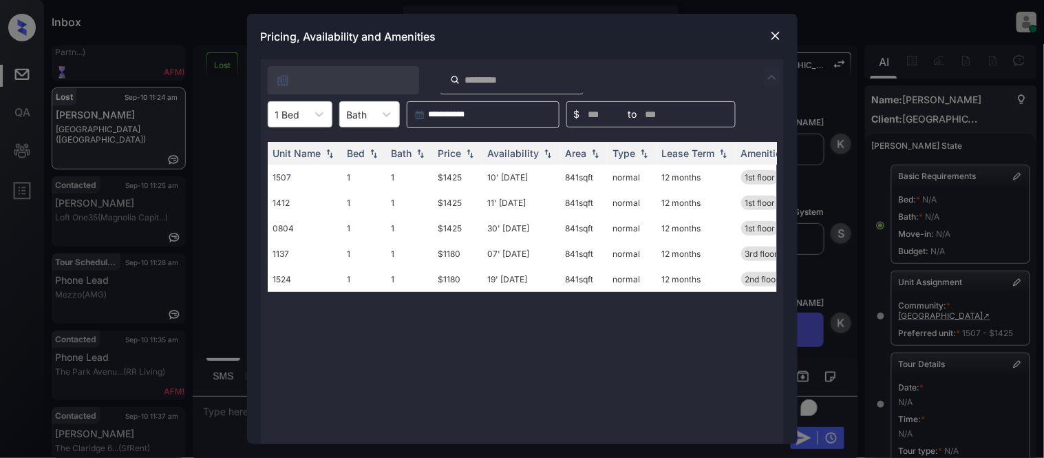
click at [779, 38] on img at bounding box center [776, 36] width 14 height 14
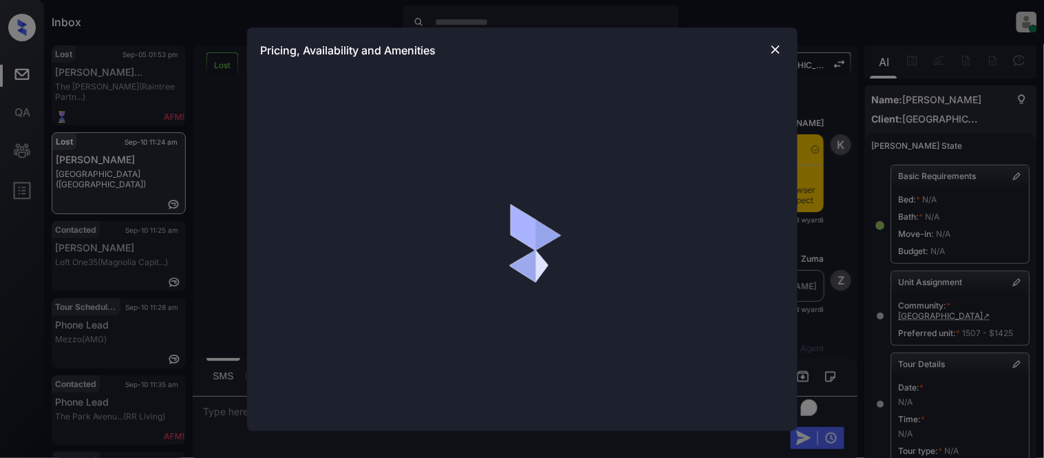
scroll to position [10976, 0]
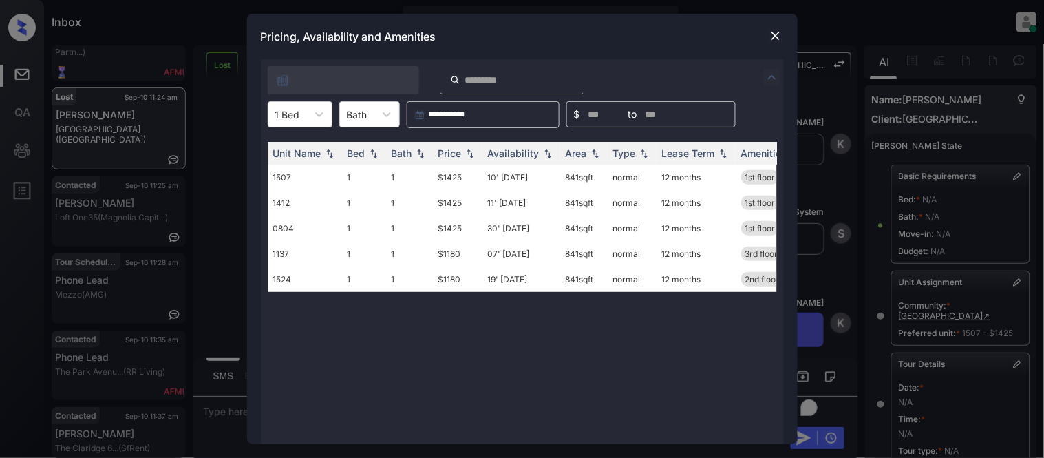
click at [774, 35] on img at bounding box center [776, 36] width 14 height 14
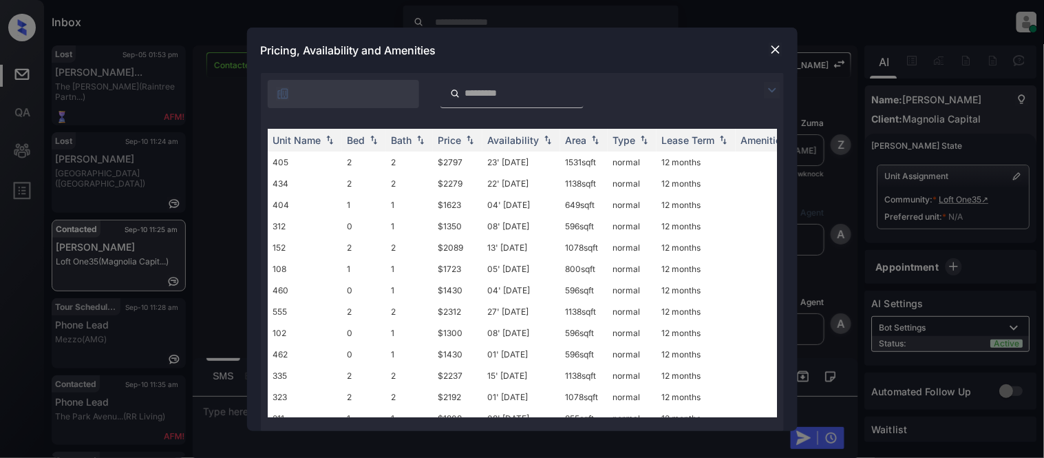
scroll to position [1665, 0]
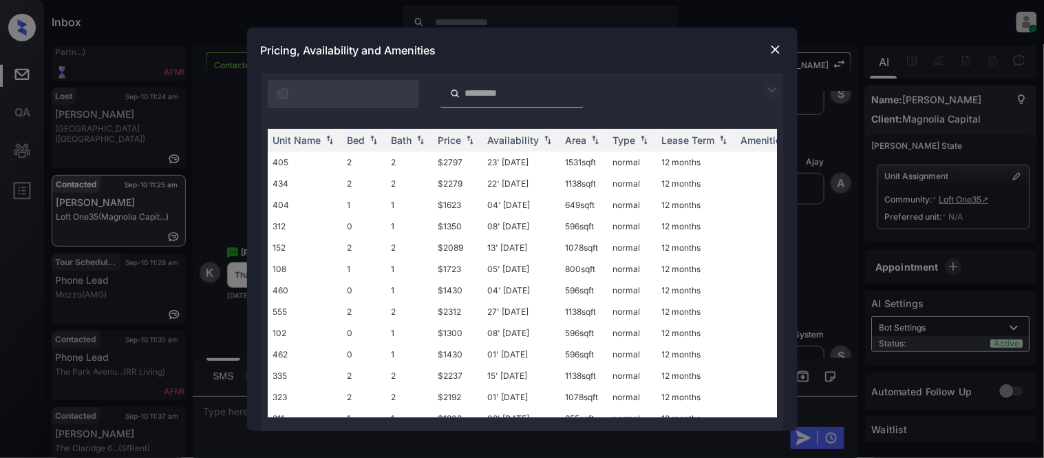
click at [782, 91] on div at bounding box center [776, 90] width 17 height 17
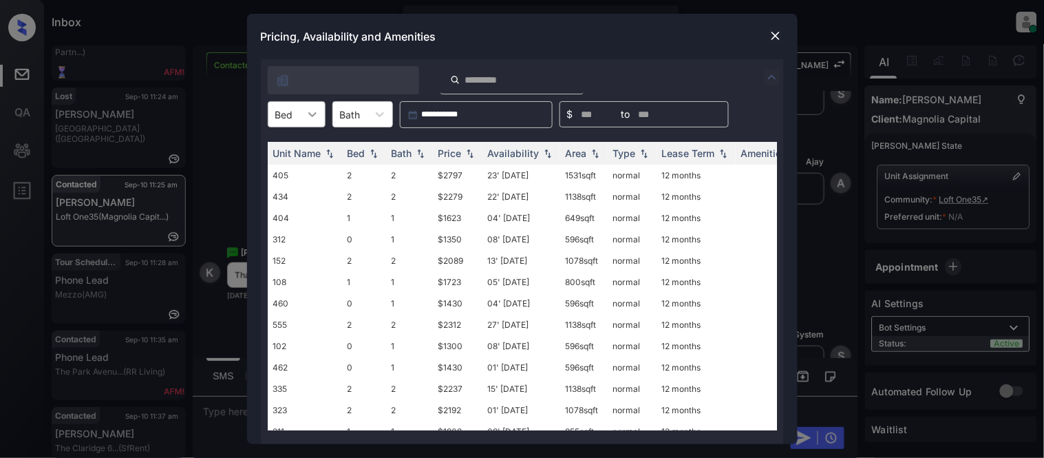
click at [305, 123] on div at bounding box center [312, 114] width 25 height 25
click at [285, 176] on div "1" at bounding box center [297, 172] width 58 height 25
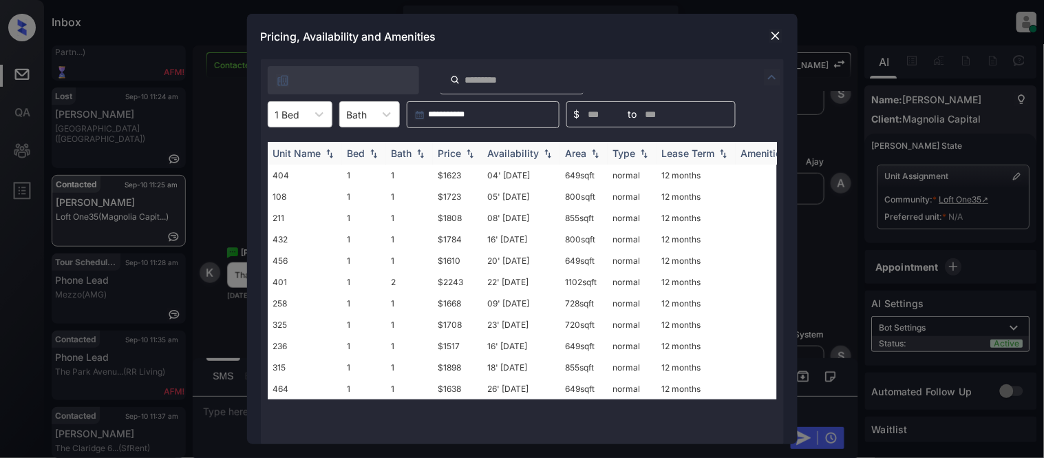
click at [451, 150] on div "Price" at bounding box center [450, 153] width 23 height 12
click at [455, 176] on td "$1517" at bounding box center [458, 175] width 50 height 21
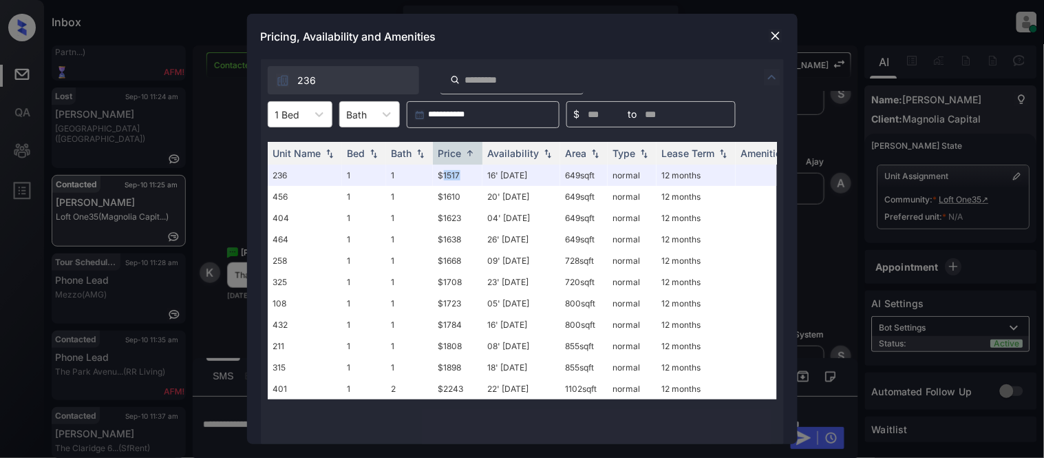
click at [772, 37] on img at bounding box center [776, 36] width 14 height 14
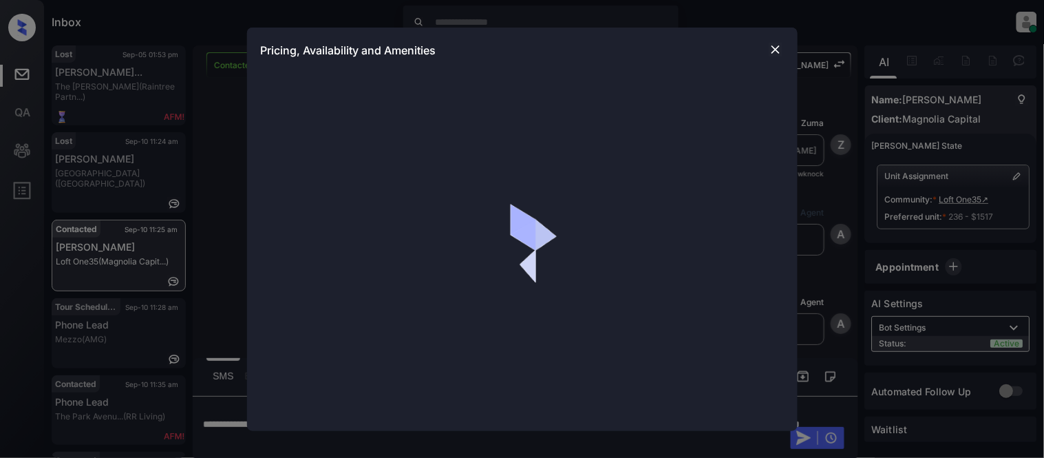
scroll to position [823, 0]
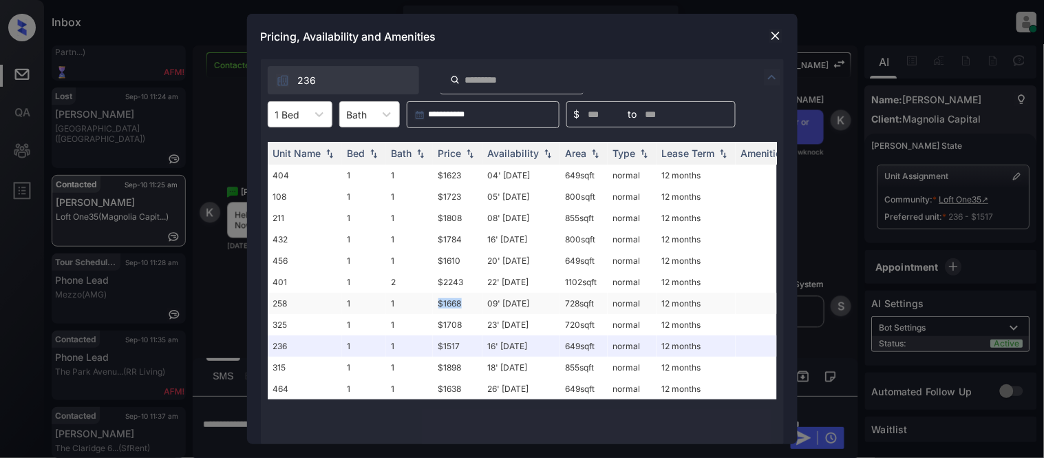
drag, startPoint x: 436, startPoint y: 301, endPoint x: 470, endPoint y: 304, distance: 33.9
click at [470, 304] on td "$1668" at bounding box center [458, 303] width 50 height 21
copy td "$1668"
click at [772, 31] on img at bounding box center [776, 36] width 14 height 14
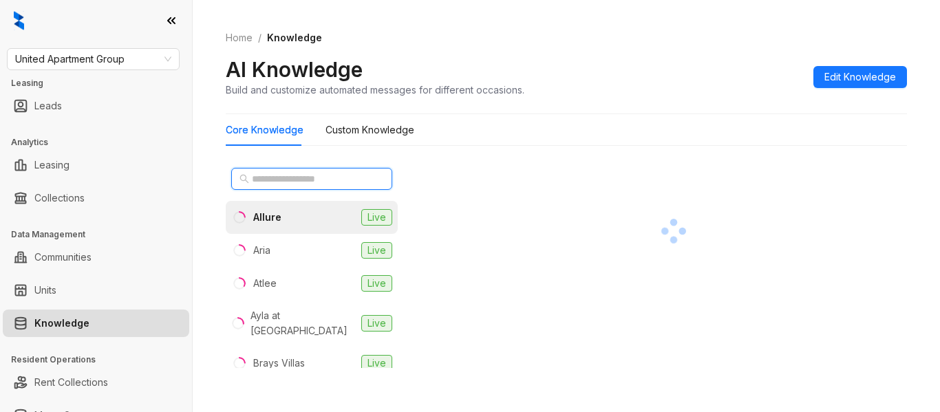
click at [286, 183] on input "text" at bounding box center [312, 178] width 121 height 15
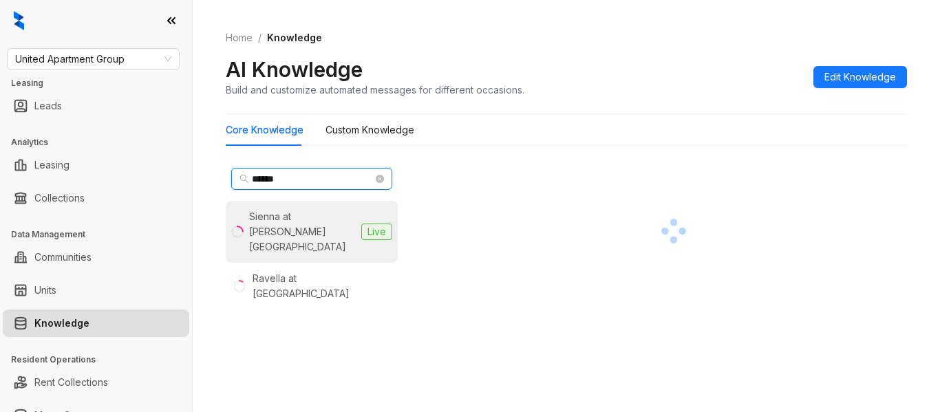
type input "******"
click at [304, 215] on div "Sienna at [PERSON_NAME][GEOGRAPHIC_DATA]" at bounding box center [302, 231] width 107 height 45
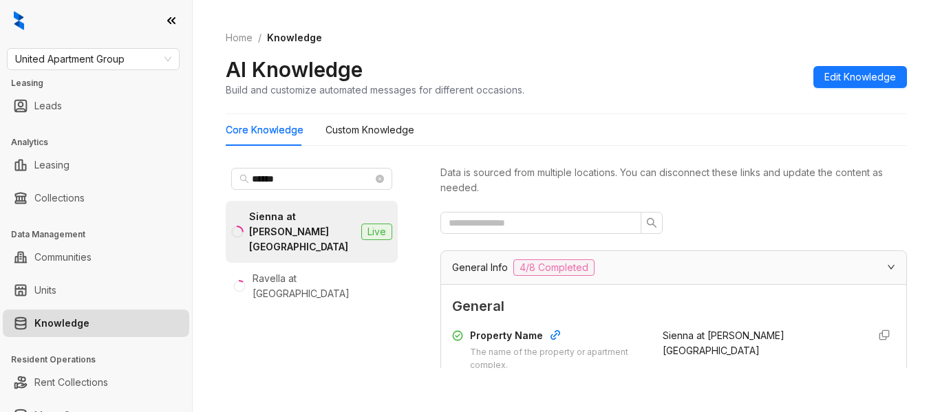
click at [682, 61] on div "AI Knowledge Build and customize automated messages for different occasions. Ed…" at bounding box center [567, 76] width 682 height 41
click at [728, 77] on div "AI Knowledge Build and customize automated messages for different occasions. Ed…" at bounding box center [567, 76] width 682 height 41
click at [290, 238] on div "Sienna at [PERSON_NAME][GEOGRAPHIC_DATA]" at bounding box center [302, 231] width 107 height 45
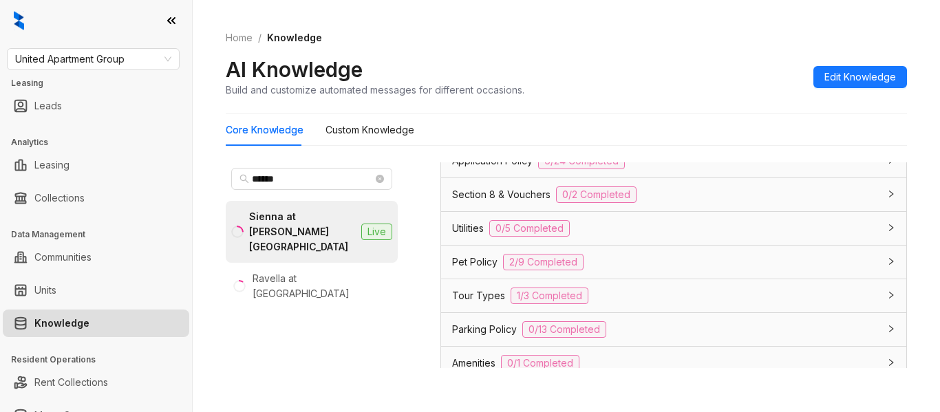
scroll to position [964, 0]
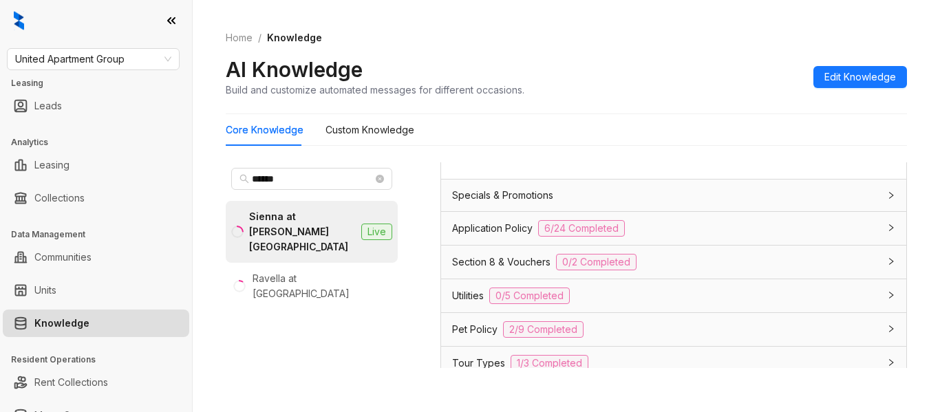
click at [460, 293] on span "Utilities" at bounding box center [468, 295] width 32 height 15
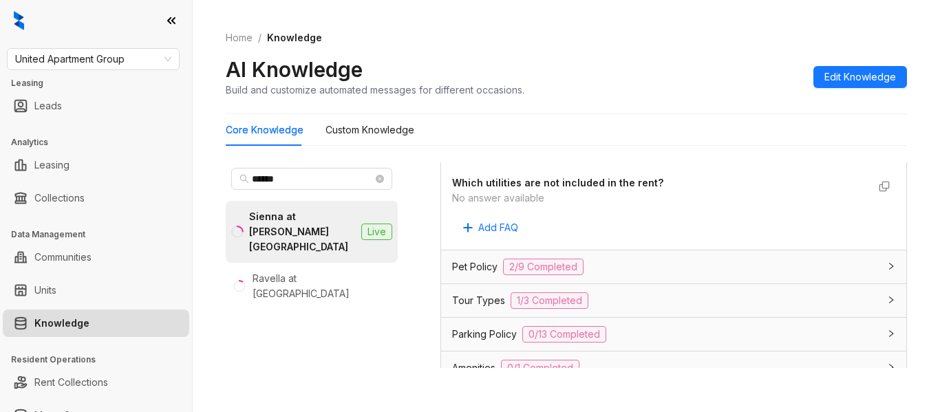
scroll to position [1446, 0]
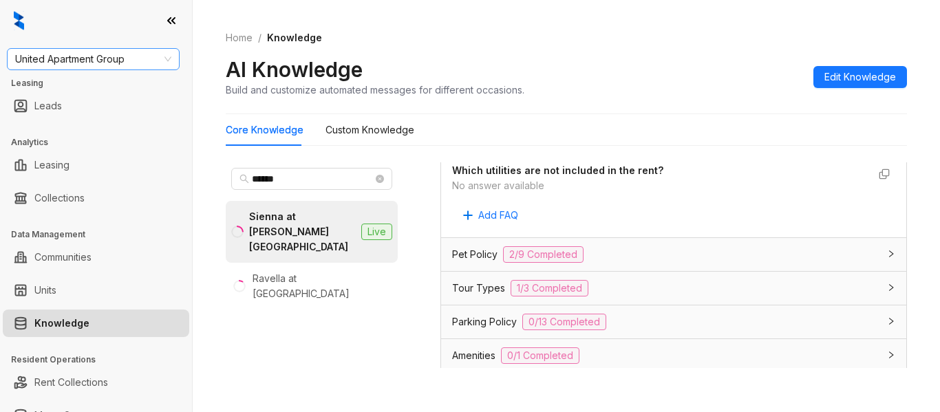
click at [120, 61] on span "United Apartment Group" at bounding box center [93, 59] width 156 height 21
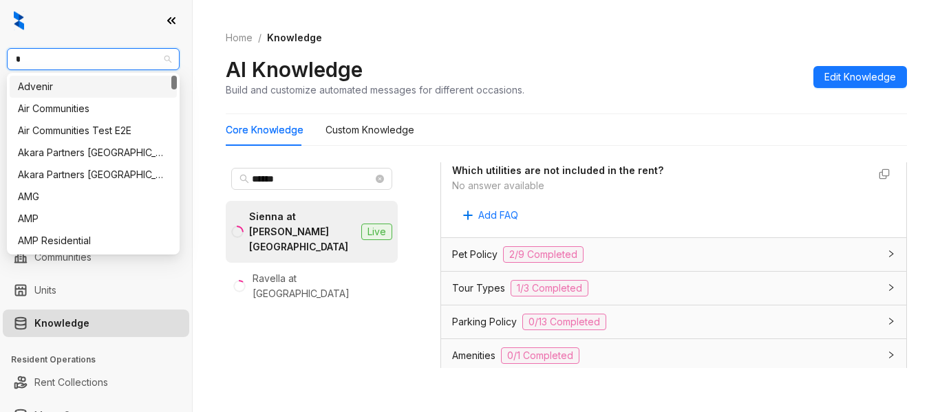
type input "**"
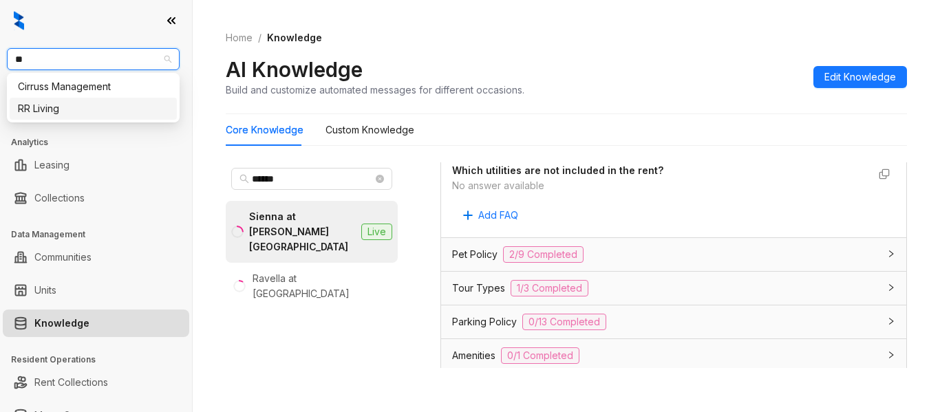
click at [65, 104] on div "RR Living" at bounding box center [93, 108] width 151 height 15
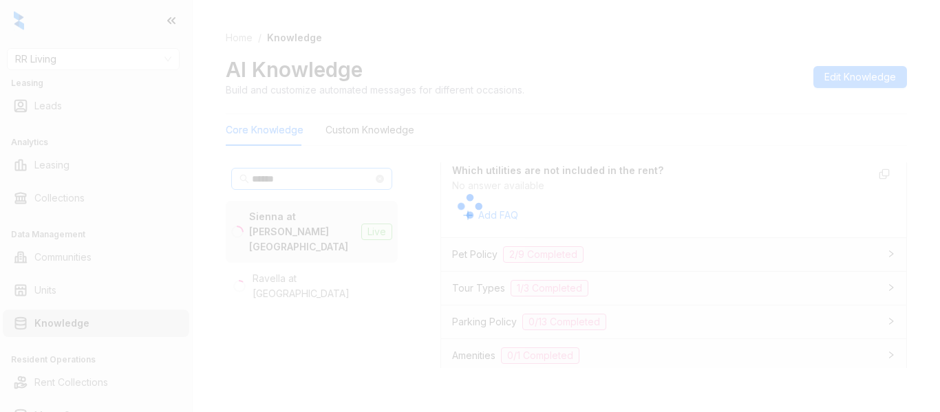
click at [288, 174] on div at bounding box center [470, 206] width 940 height 412
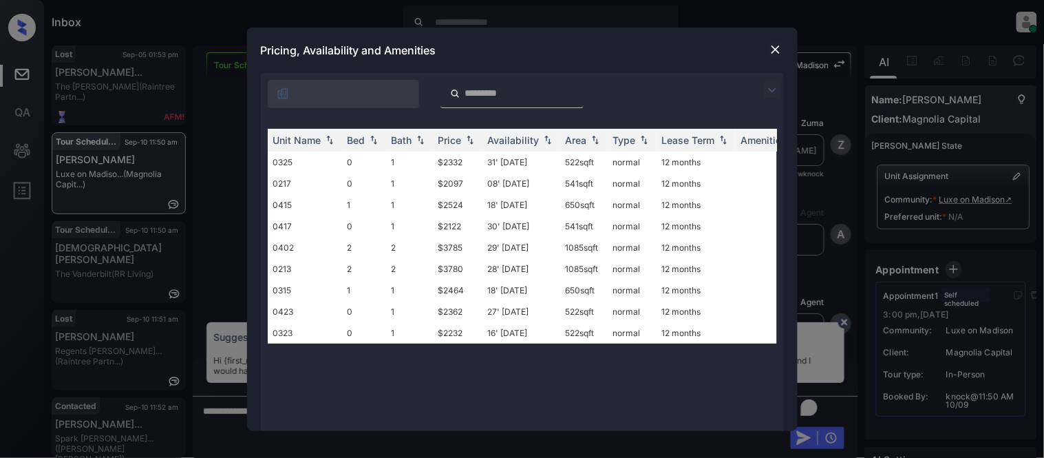
scroll to position [994, 0]
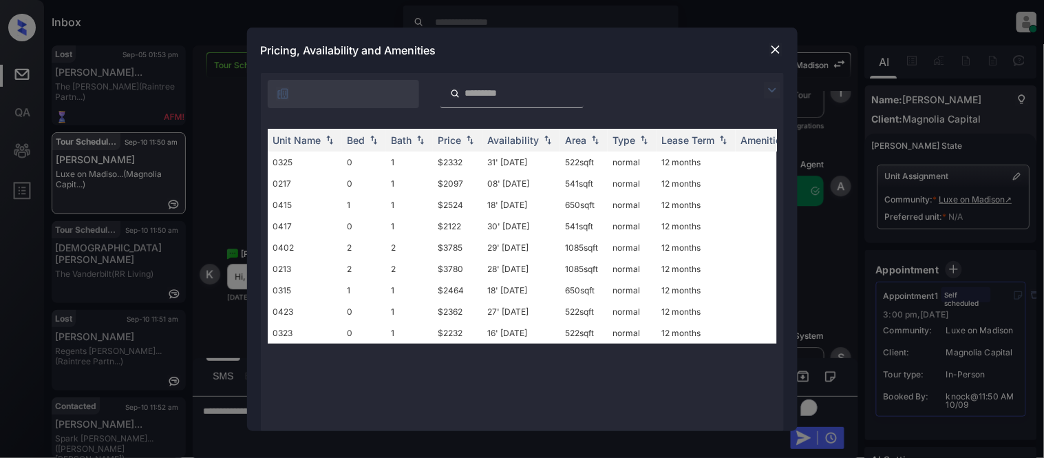
click at [773, 86] on img at bounding box center [772, 90] width 17 height 17
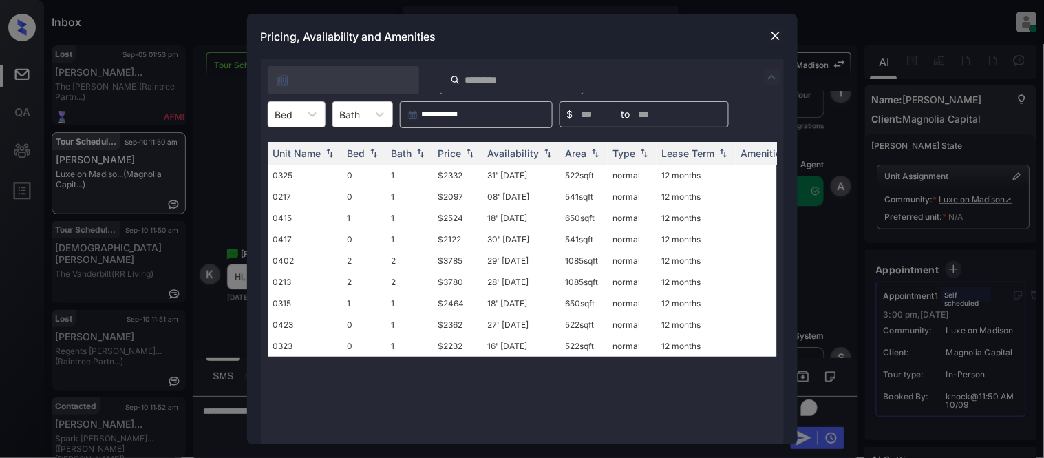
click at [303, 116] on div at bounding box center [312, 114] width 25 height 25
click at [775, 34] on img at bounding box center [776, 36] width 14 height 14
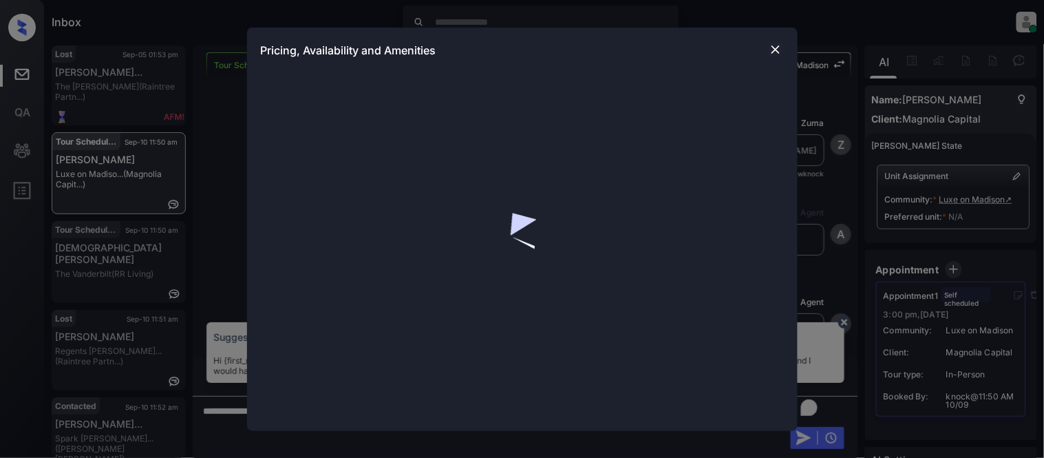
scroll to position [994, 0]
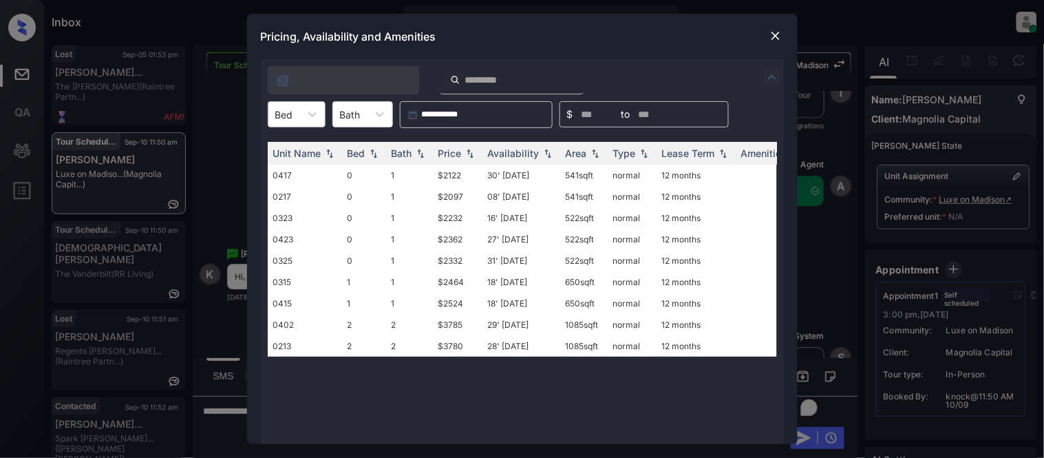
click at [286, 118] on div at bounding box center [284, 114] width 18 height 14
click at [277, 173] on div "1" at bounding box center [297, 172] width 58 height 25
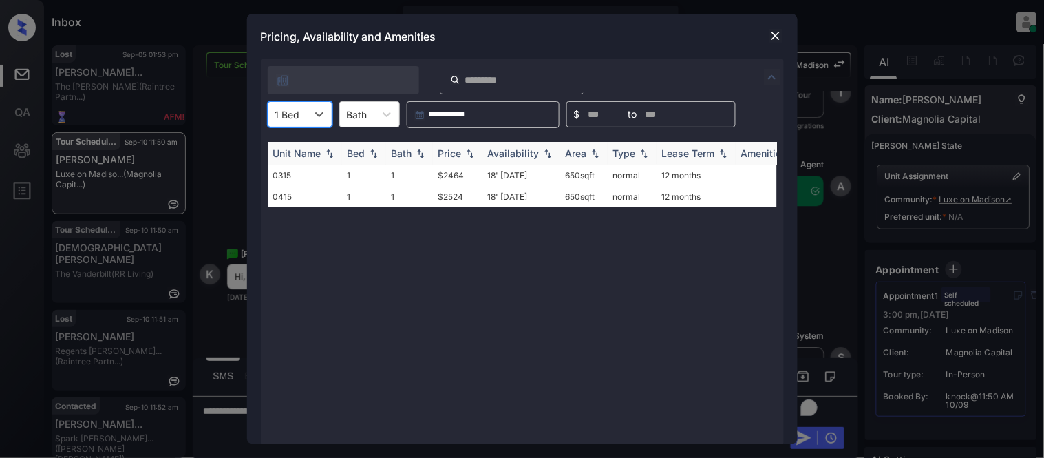
click at [466, 151] on img at bounding box center [470, 154] width 14 height 10
click at [497, 168] on td "18' [DATE]" at bounding box center [522, 175] width 78 height 21
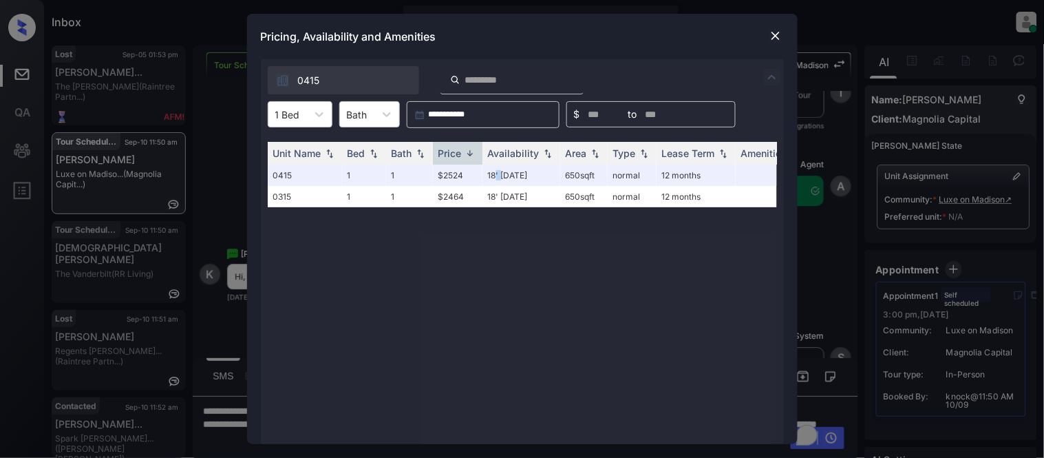
click at [769, 36] on img at bounding box center [776, 36] width 14 height 14
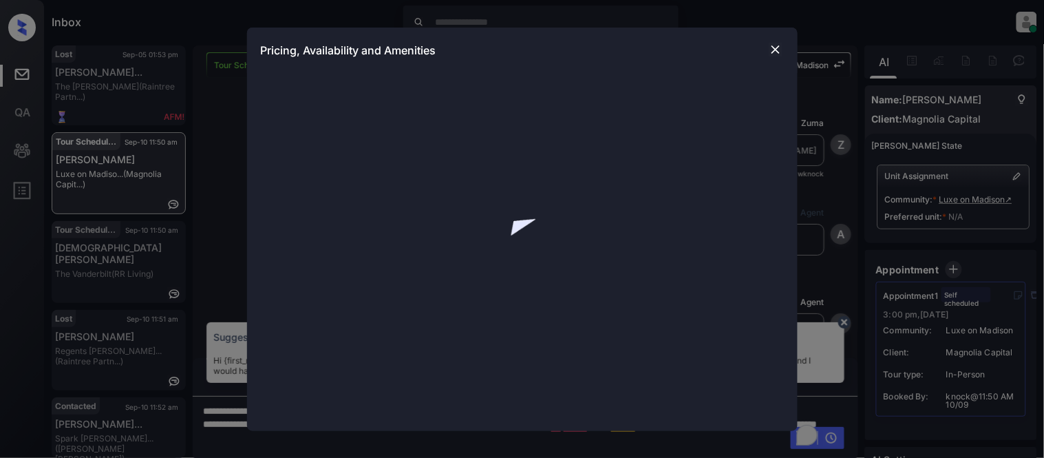
scroll to position [994, 0]
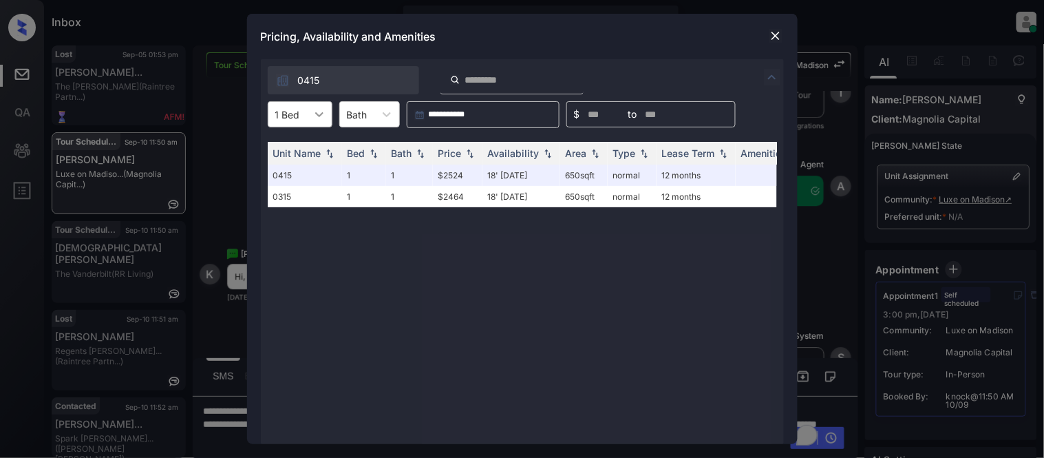
click at [313, 109] on icon at bounding box center [320, 114] width 14 height 14
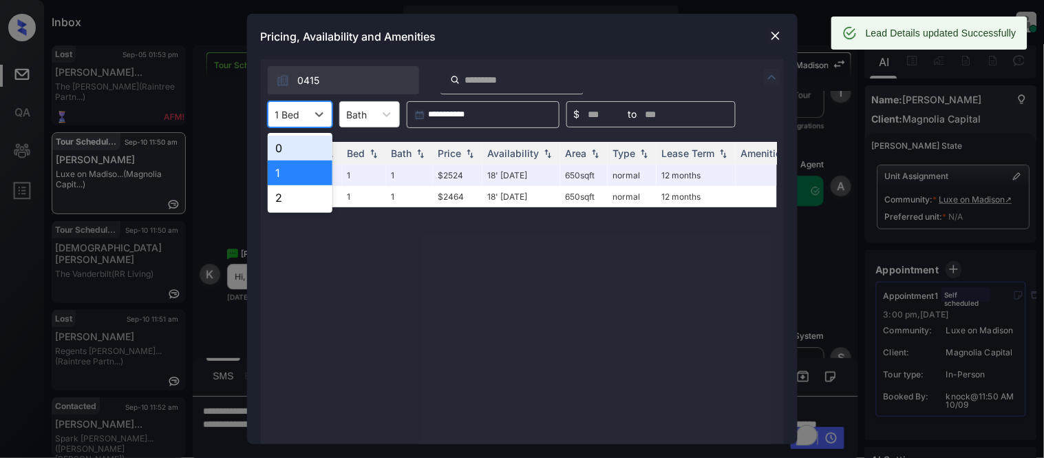
click at [303, 149] on div "0" at bounding box center [300, 148] width 65 height 25
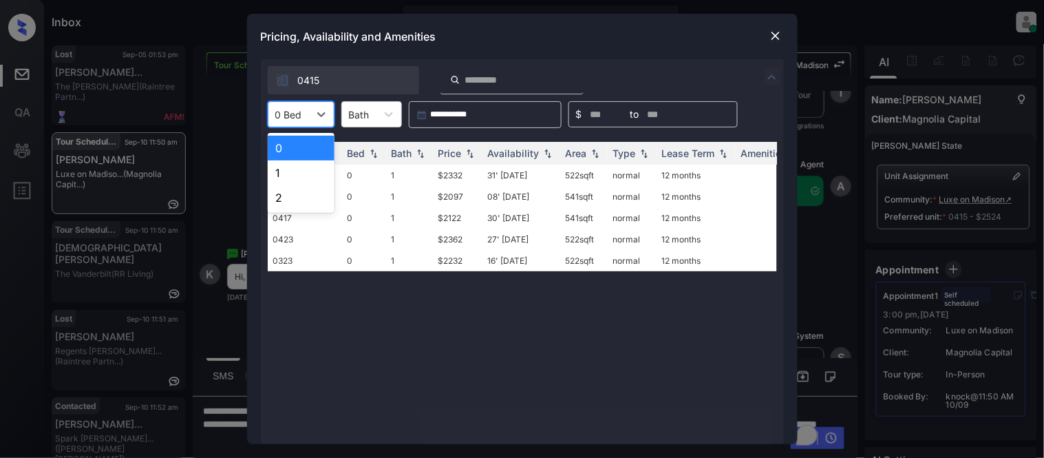
click at [286, 118] on div at bounding box center [288, 114] width 27 height 14
click at [294, 197] on div "2" at bounding box center [301, 197] width 67 height 25
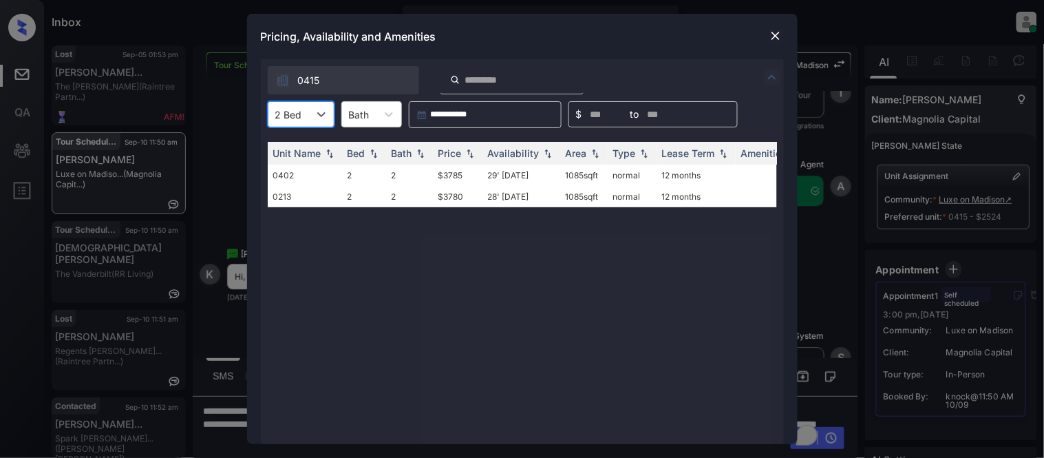
click at [779, 36] on img at bounding box center [776, 36] width 14 height 14
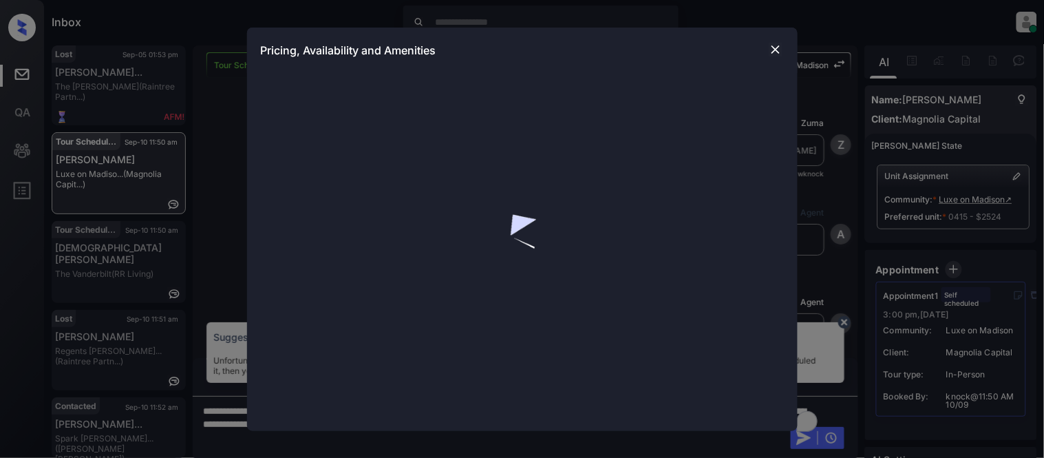
scroll to position [841, 0]
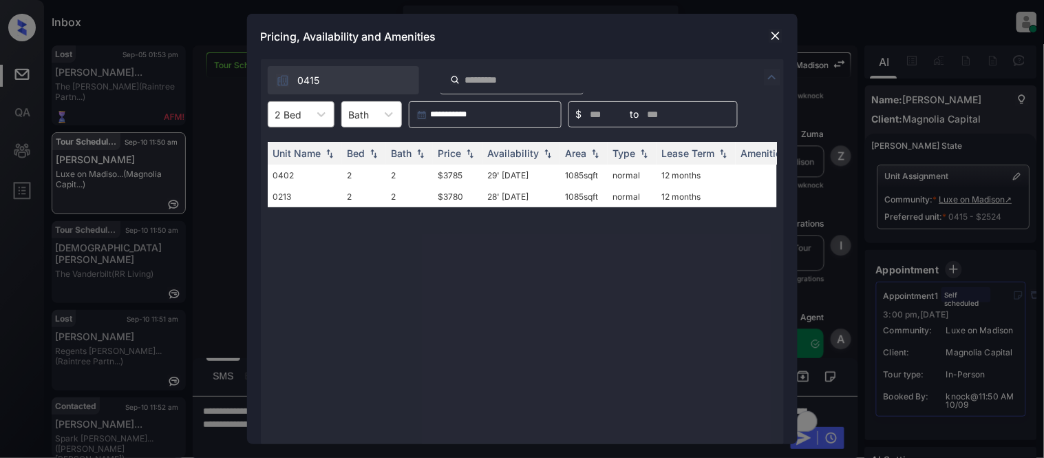
click at [304, 113] on div "2 Bed" at bounding box center [288, 115] width 41 height 20
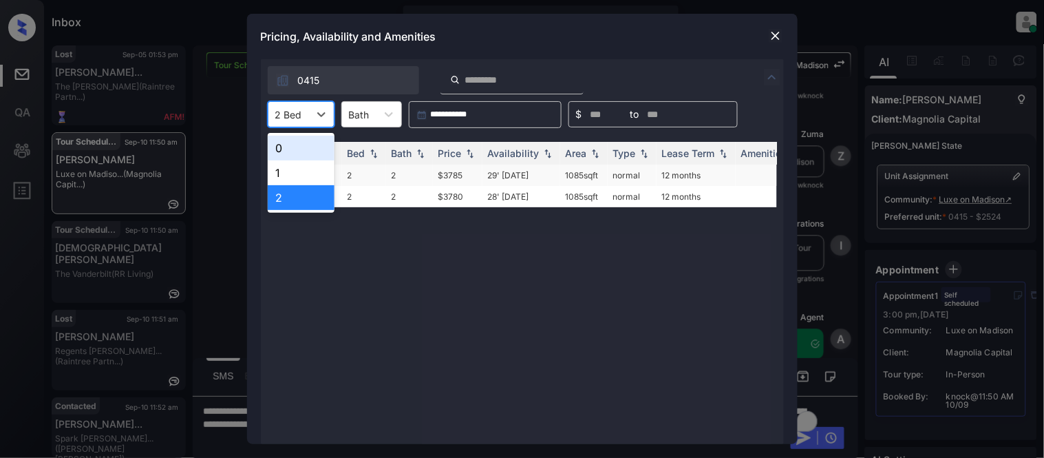
click at [287, 169] on div "1" at bounding box center [301, 172] width 67 height 25
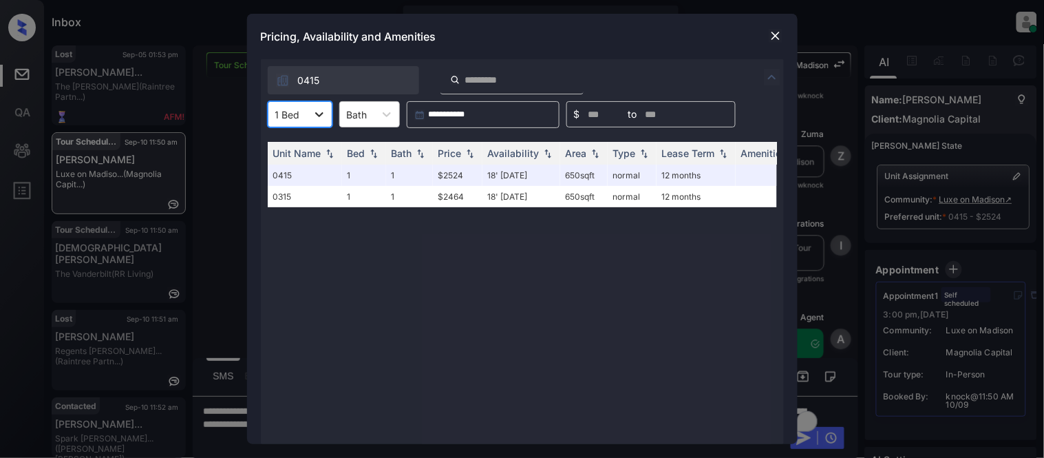
click at [310, 107] on div at bounding box center [319, 114] width 25 height 25
click at [308, 155] on div "0" at bounding box center [300, 148] width 65 height 25
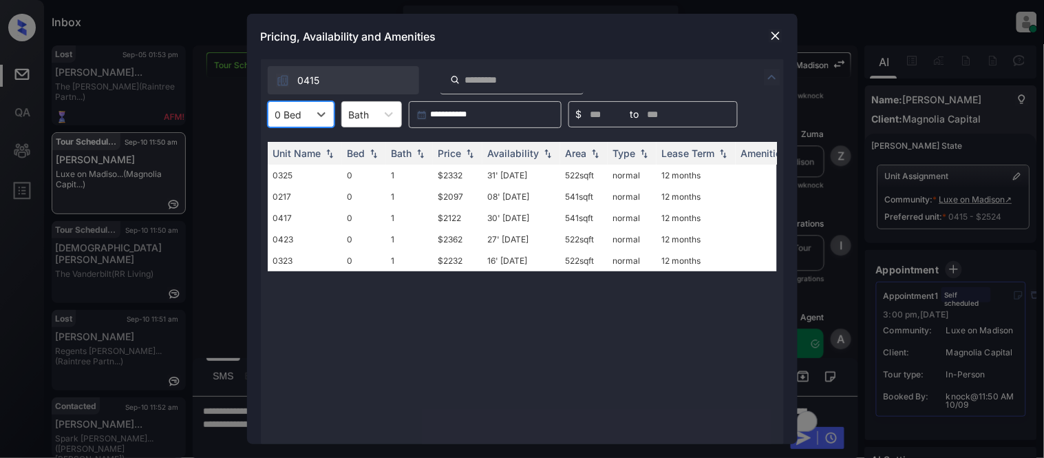
click at [776, 36] on img at bounding box center [776, 36] width 14 height 14
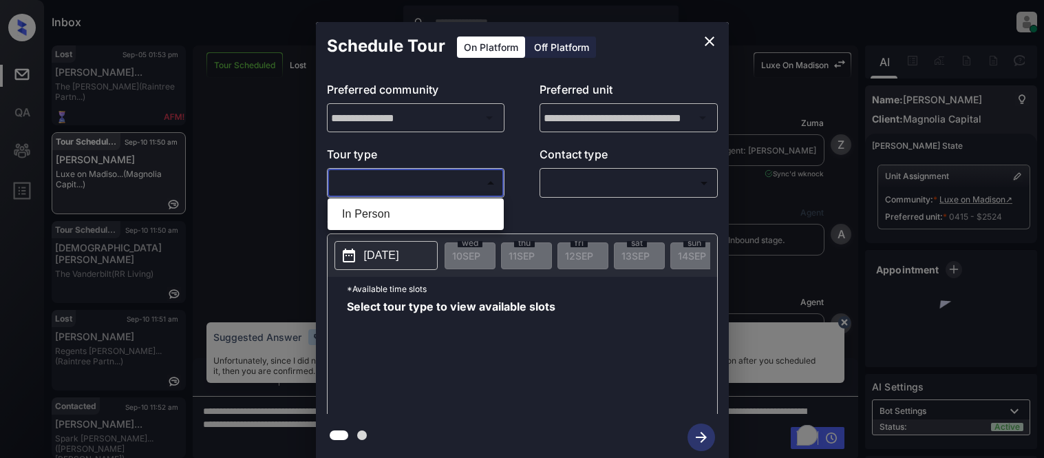
drag, startPoint x: 0, startPoint y: 0, endPoint x: 527, endPoint y: 188, distance: 559.8
click at [336, 220] on li "In Person" at bounding box center [415, 214] width 169 height 25
type input "********"
click at [559, 187] on div at bounding box center [522, 229] width 1044 height 458
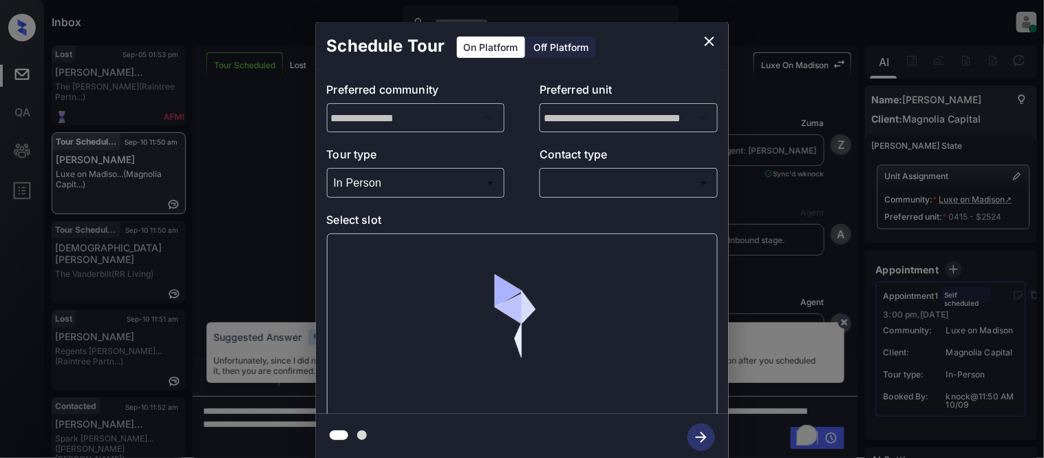
scroll to position [841, 0]
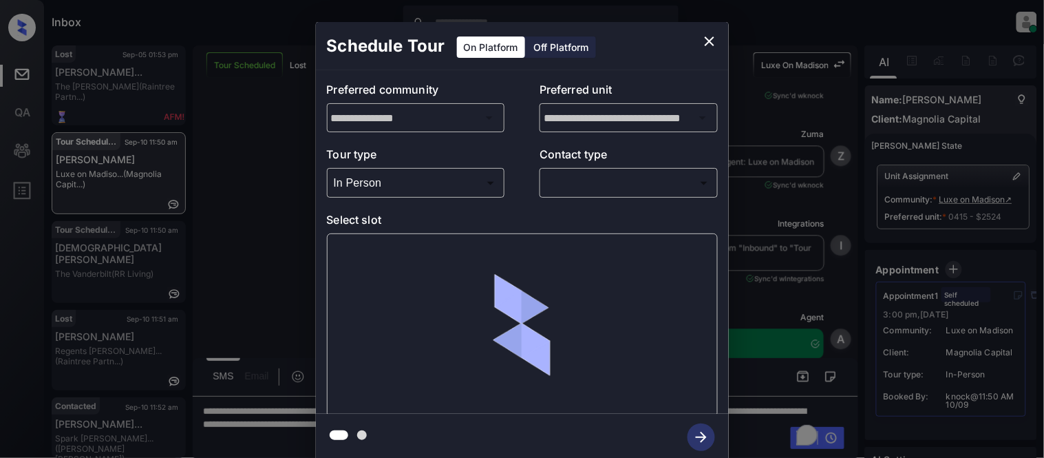
click at [562, 184] on body "Inbox [PERSON_NAME] Cataag Online Set yourself offline Set yourself on break Pr…" at bounding box center [522, 229] width 1044 height 458
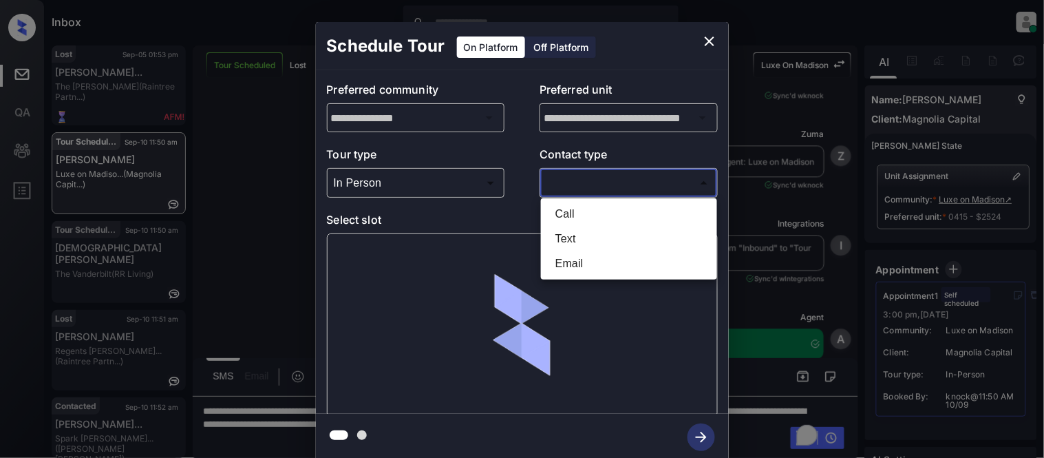
click at [569, 242] on li "Text" at bounding box center [629, 238] width 169 height 25
type input "****"
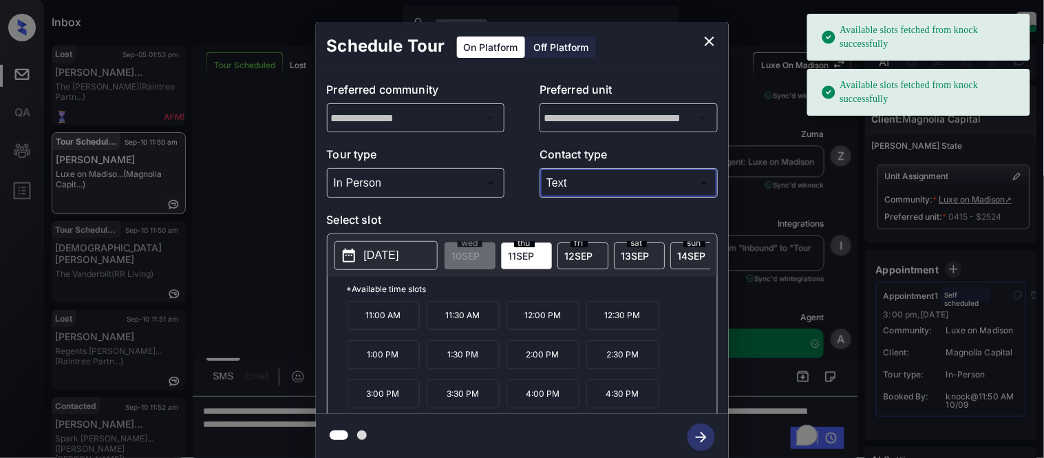
click at [372, 253] on p "[DATE]" at bounding box center [381, 255] width 35 height 17
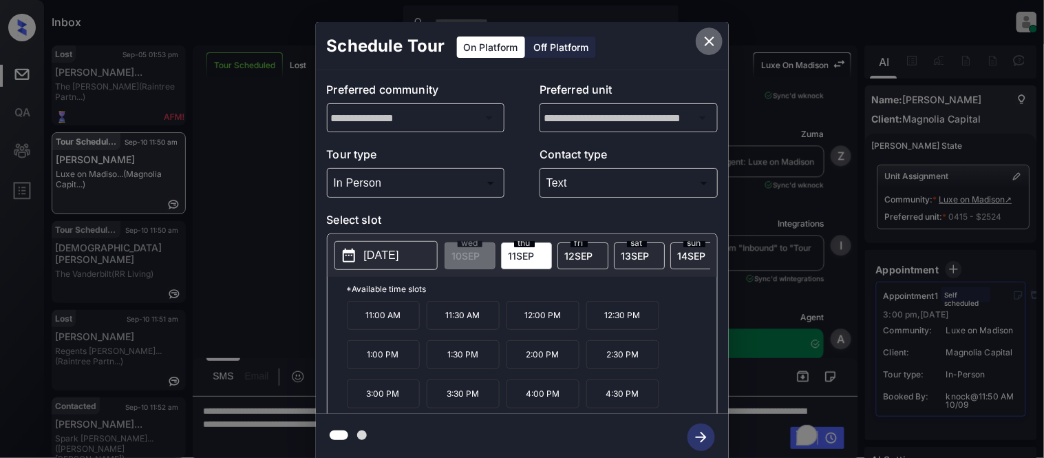
click at [708, 35] on icon "close" at bounding box center [710, 41] width 17 height 17
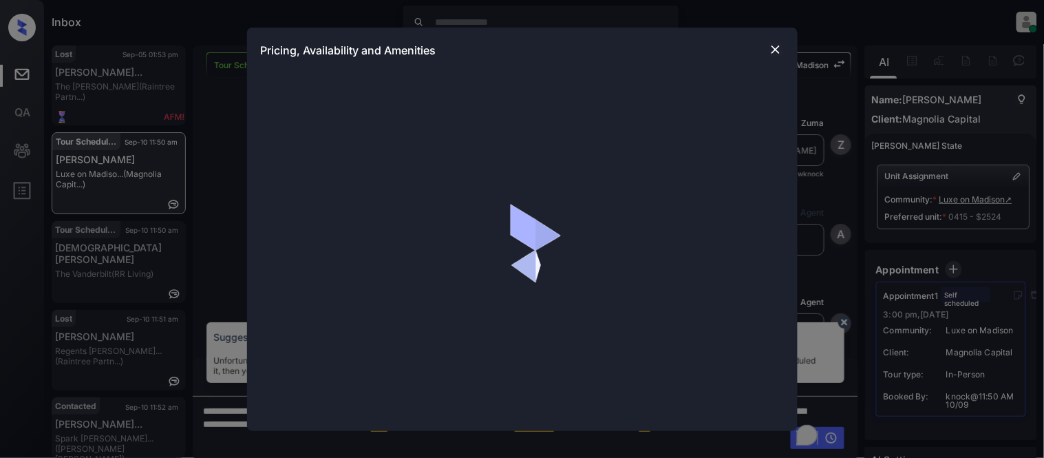
scroll to position [841, 0]
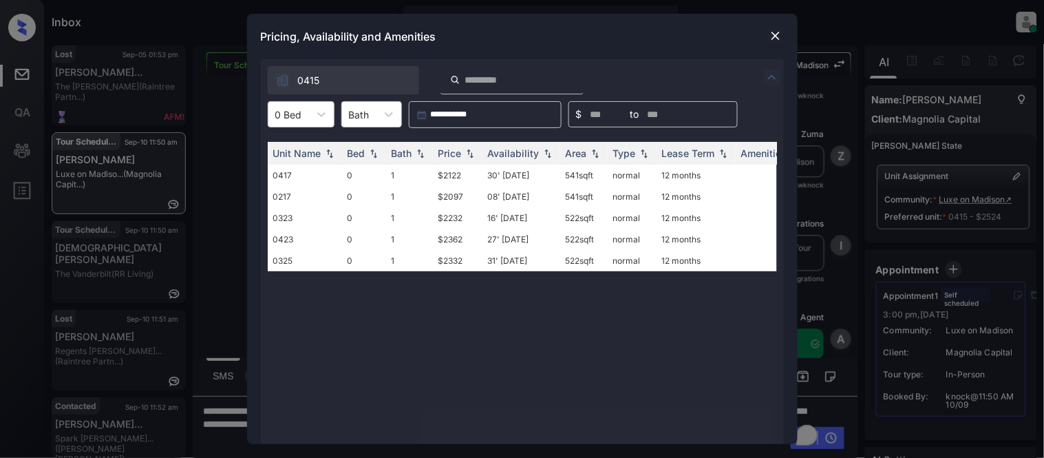
click at [779, 39] on img at bounding box center [776, 36] width 14 height 14
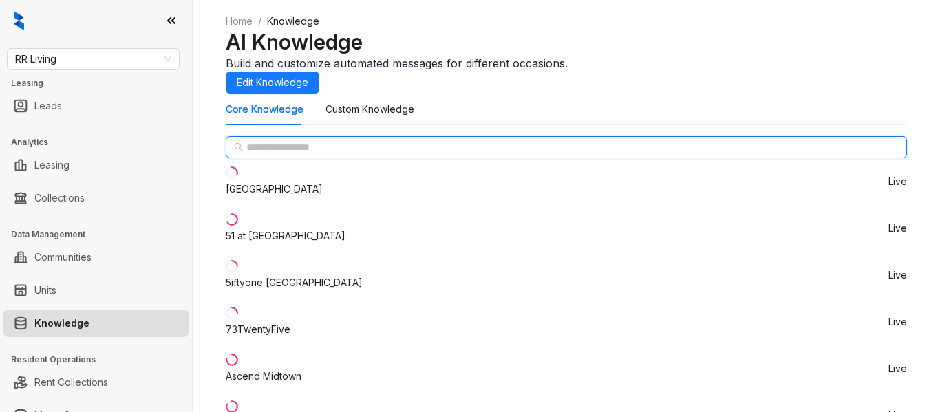
click at [297, 155] on input "text" at bounding box center [567, 147] width 642 height 15
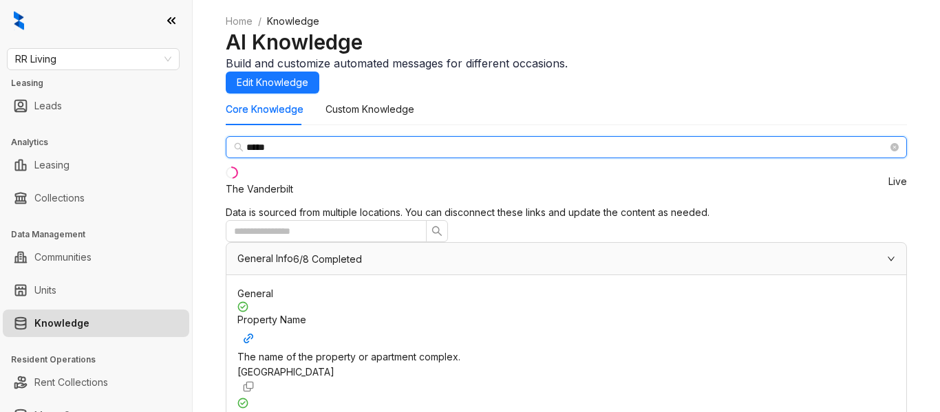
type input "*****"
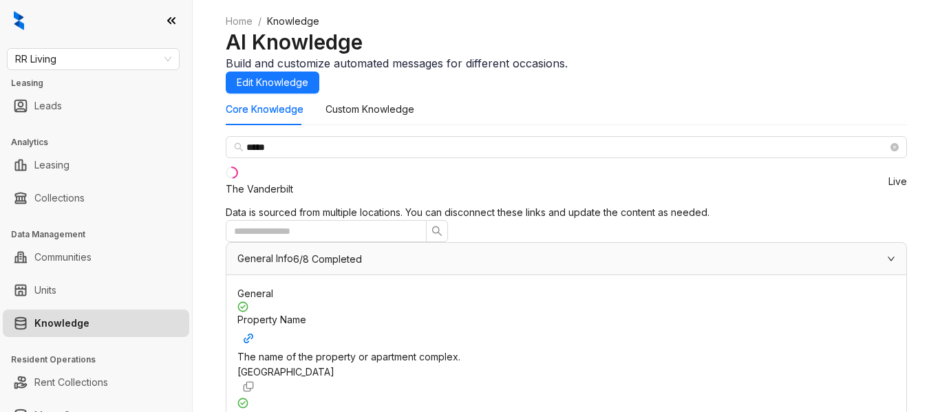
click at [252, 197] on div "The Vanderbilt" at bounding box center [259, 182] width 67 height 30
drag, startPoint x: 767, startPoint y: 307, endPoint x: 647, endPoint y: 304, distance: 119.8
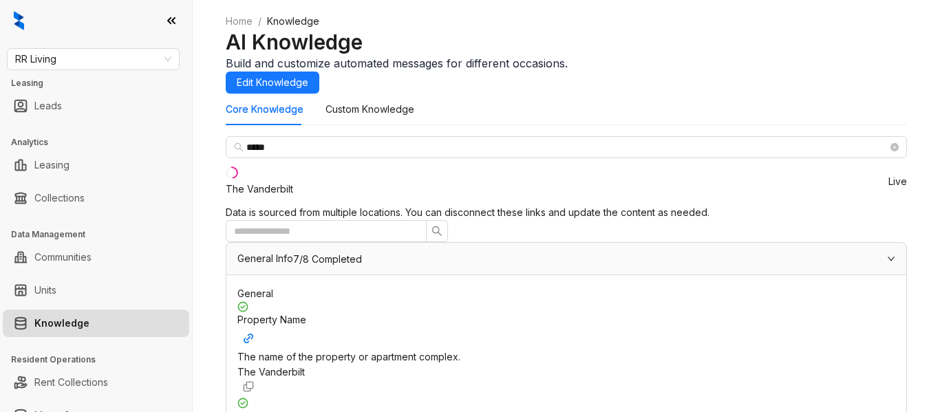
copy span "vanderbilt@rrliving.com"
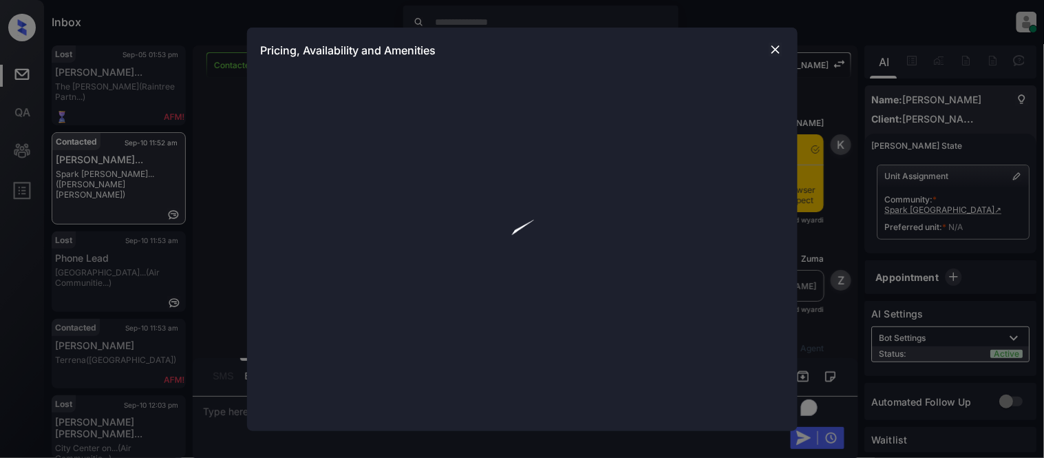
scroll to position [1468, 0]
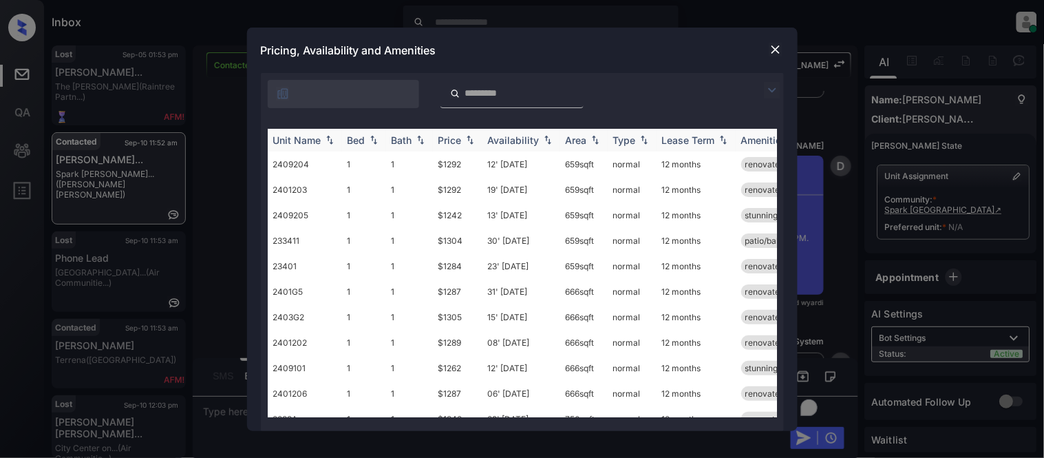
click at [465, 136] on img at bounding box center [470, 140] width 14 height 10
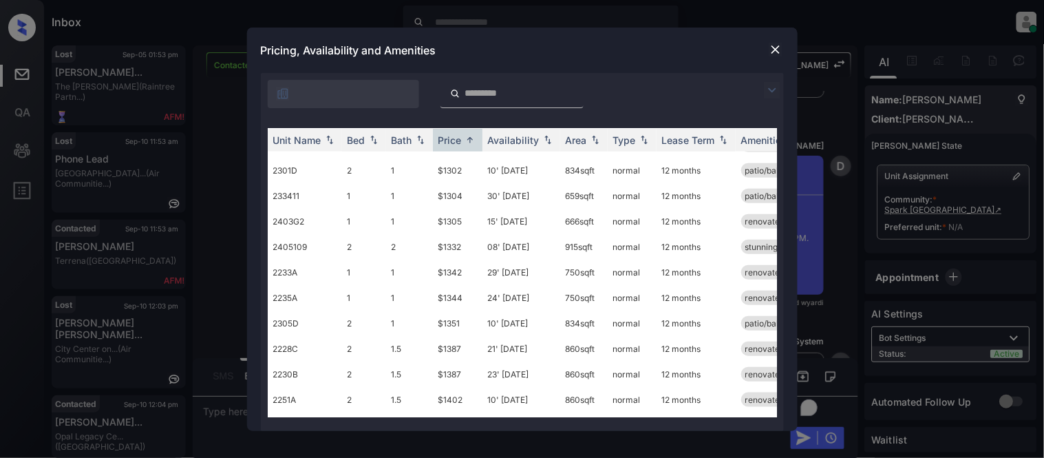
scroll to position [229, 0]
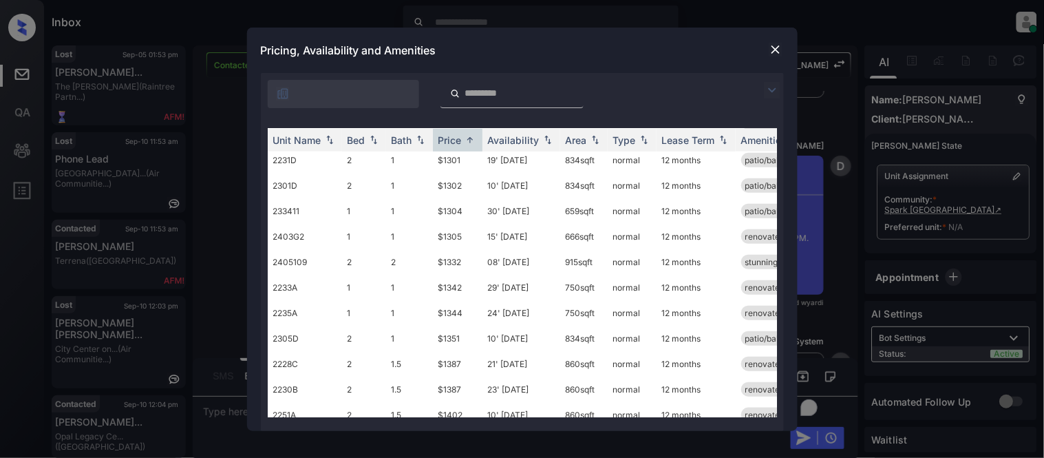
click at [766, 91] on img at bounding box center [772, 90] width 17 height 17
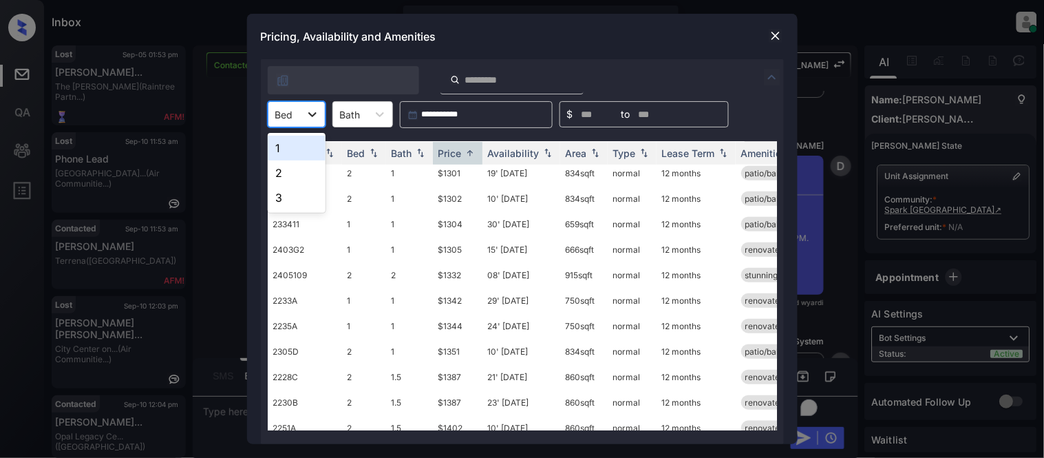
click at [300, 116] on div at bounding box center [312, 114] width 25 height 25
click at [294, 148] on div "1" at bounding box center [297, 148] width 58 height 25
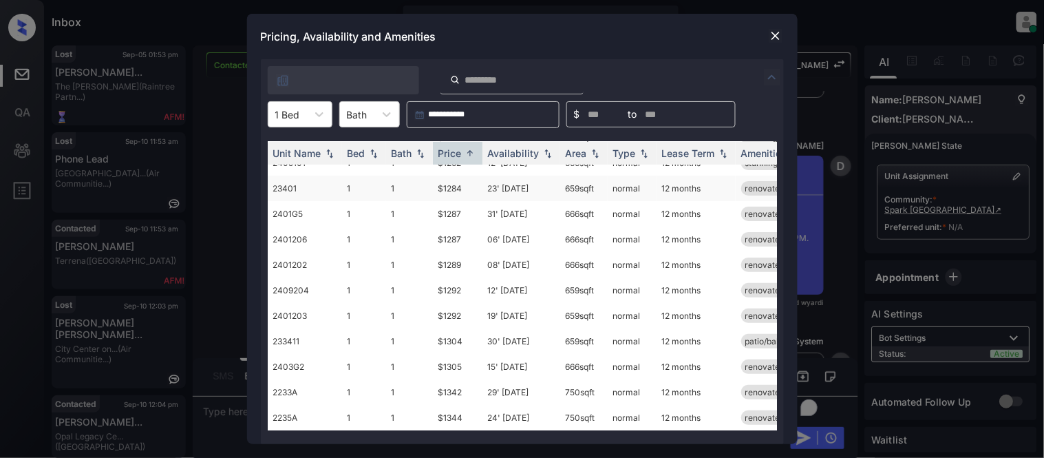
click at [456, 176] on td "$1284" at bounding box center [458, 188] width 50 height 25
click at [772, 39] on img at bounding box center [776, 36] width 14 height 14
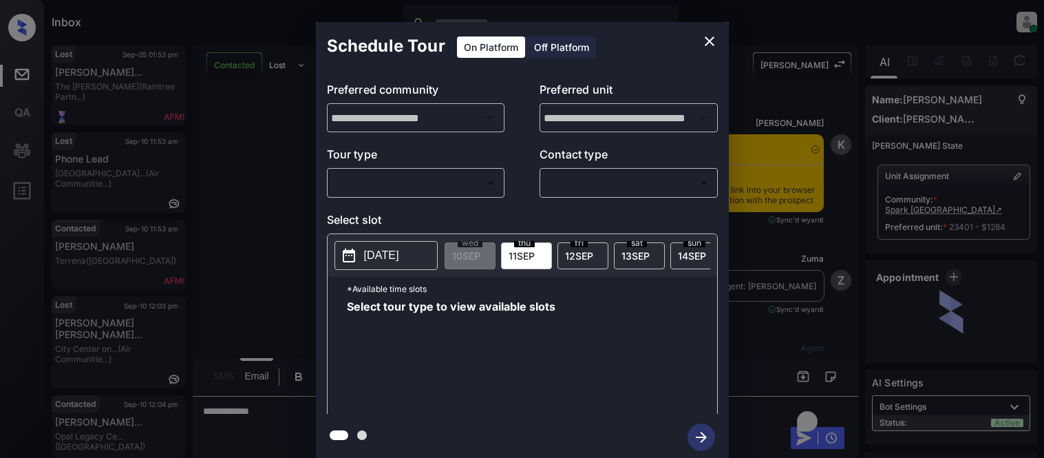
click at [391, 180] on body "Inbox [PERSON_NAME] Cataag Online Set yourself offline Set yourself on break Pr…" at bounding box center [522, 229] width 1044 height 458
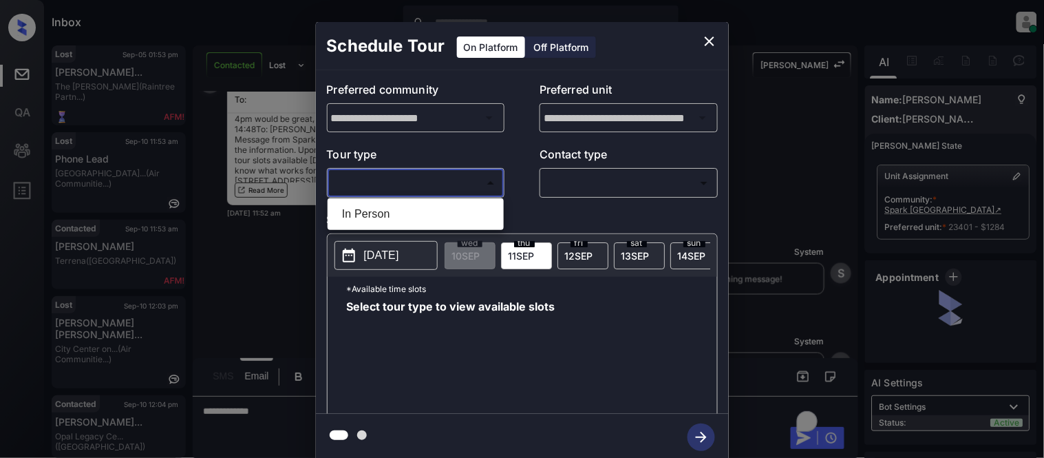
click at [389, 202] on li "In Person" at bounding box center [415, 214] width 169 height 25
type input "********"
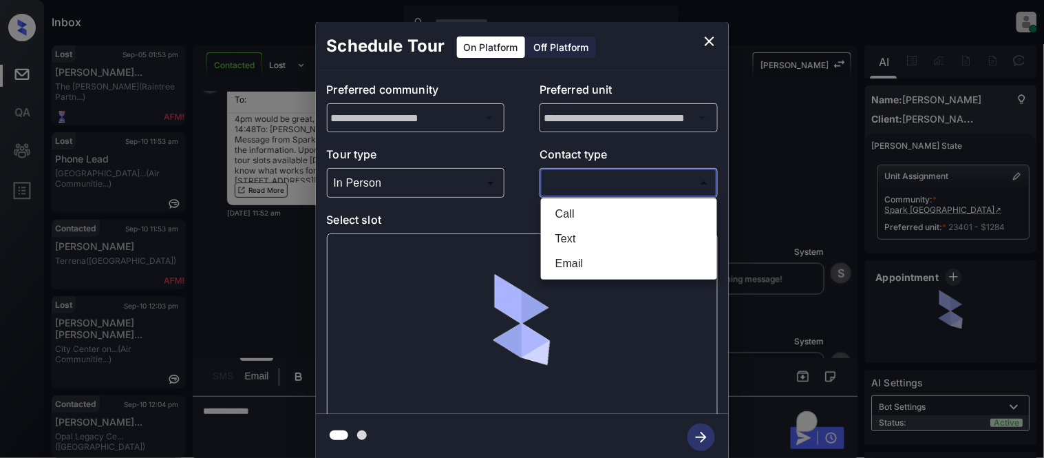
click at [547, 191] on body "Inbox [PERSON_NAME] Cataag Online Set yourself offline Set yourself on break Pr…" at bounding box center [522, 229] width 1044 height 458
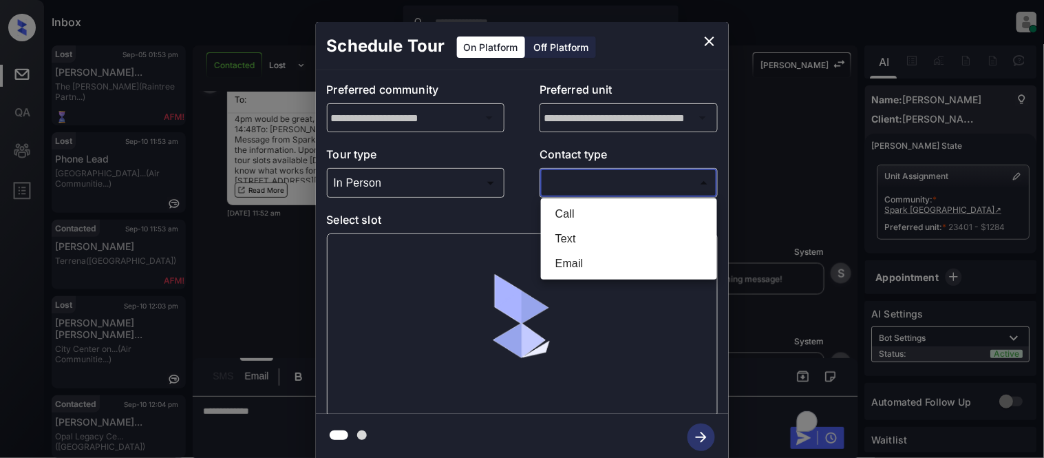
click at [565, 236] on li "Text" at bounding box center [629, 238] width 169 height 25
type input "****"
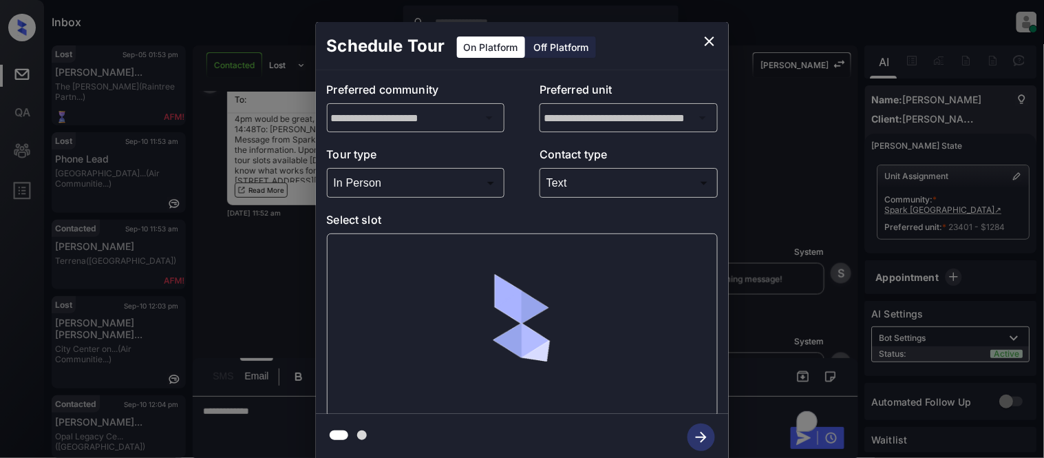
click at [359, 257] on div at bounding box center [522, 325] width 391 height 184
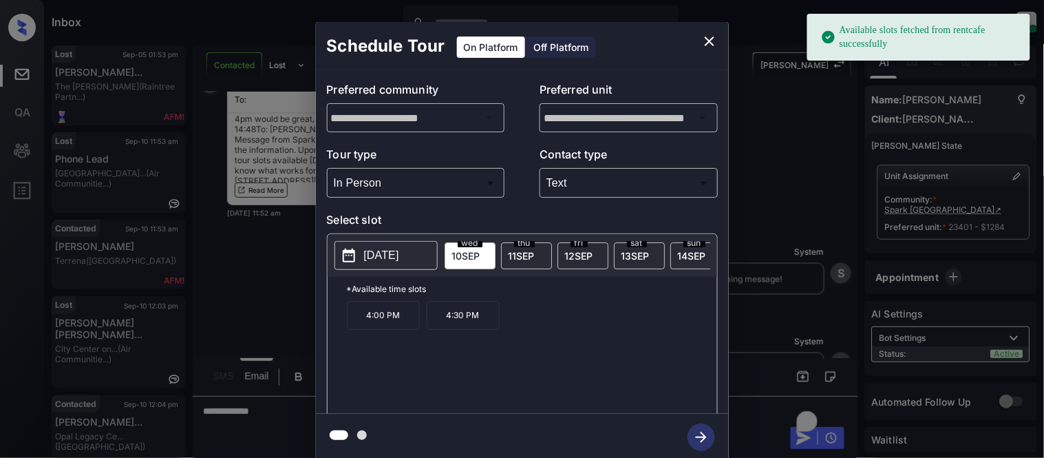
click at [395, 330] on p "4:00 PM" at bounding box center [383, 315] width 73 height 29
click at [690, 434] on icon "button" at bounding box center [702, 437] width 28 height 28
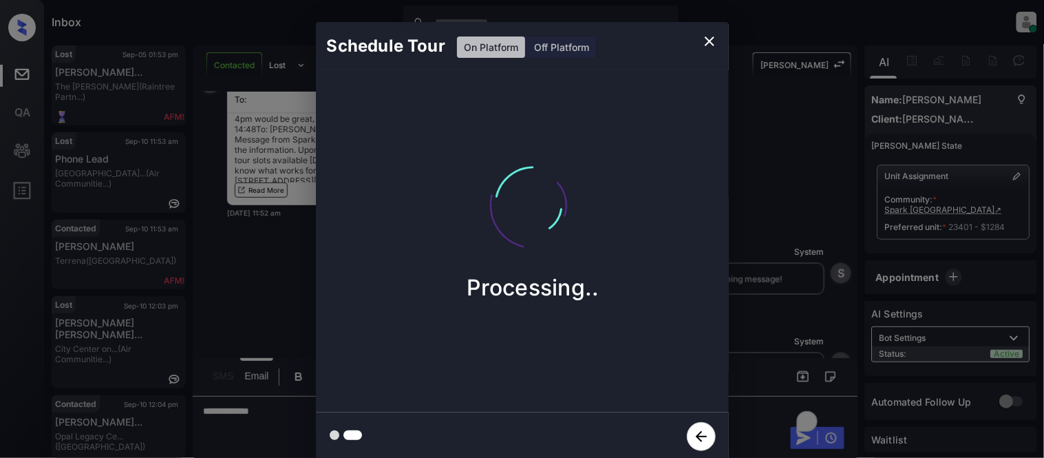
click at [803, 336] on div "Schedule Tour On Platform Off Platform Processing.." at bounding box center [522, 241] width 1044 height 483
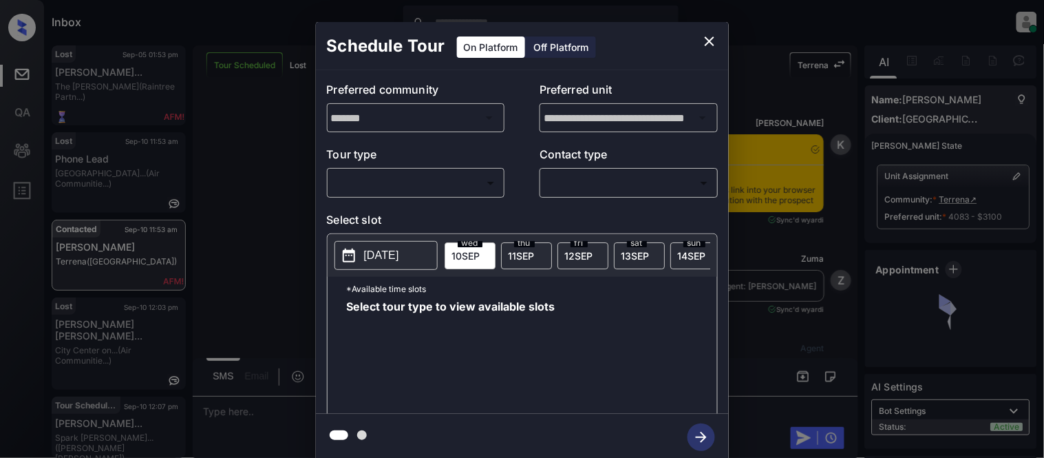
scroll to position [6789, 0]
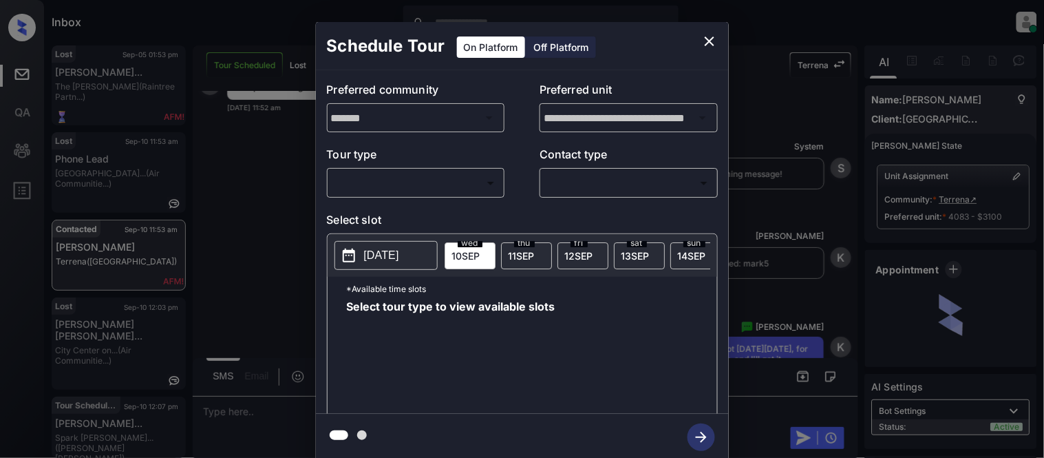
click at [449, 182] on body "Inbox [PERSON_NAME] Cataag Online Set yourself offline Set yourself on break Pr…" at bounding box center [522, 229] width 1044 height 458
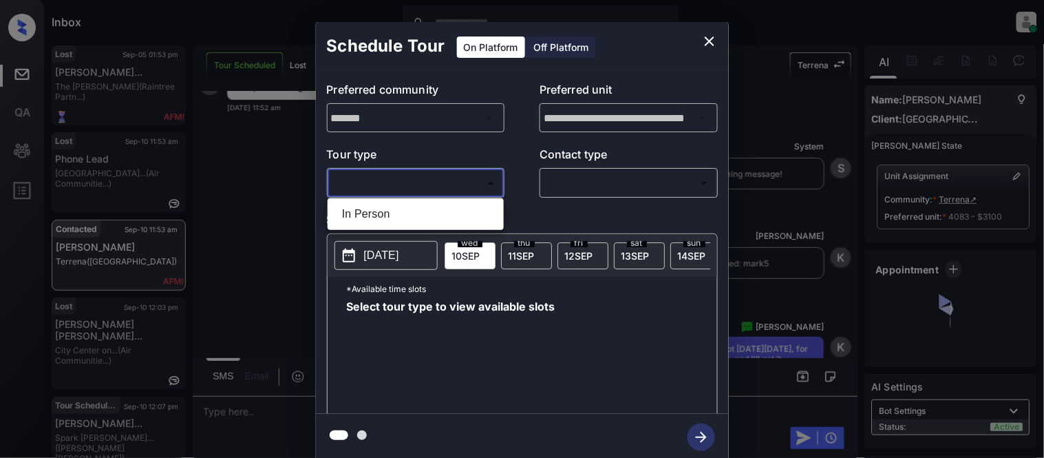
click at [416, 204] on li "In Person" at bounding box center [415, 214] width 169 height 25
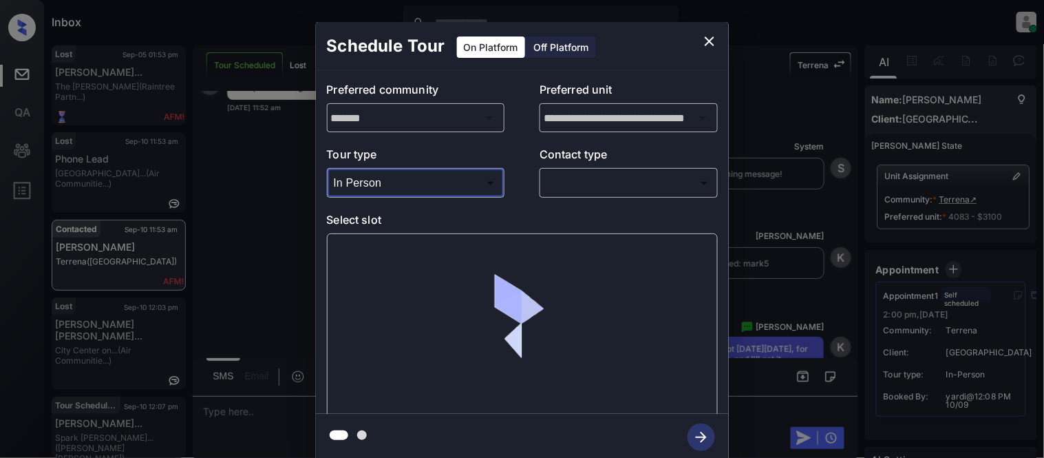
type input "********"
click at [589, 177] on body "Inbox [PERSON_NAME] Cataag Online Set yourself offline Set yourself on break Pr…" at bounding box center [522, 229] width 1044 height 458
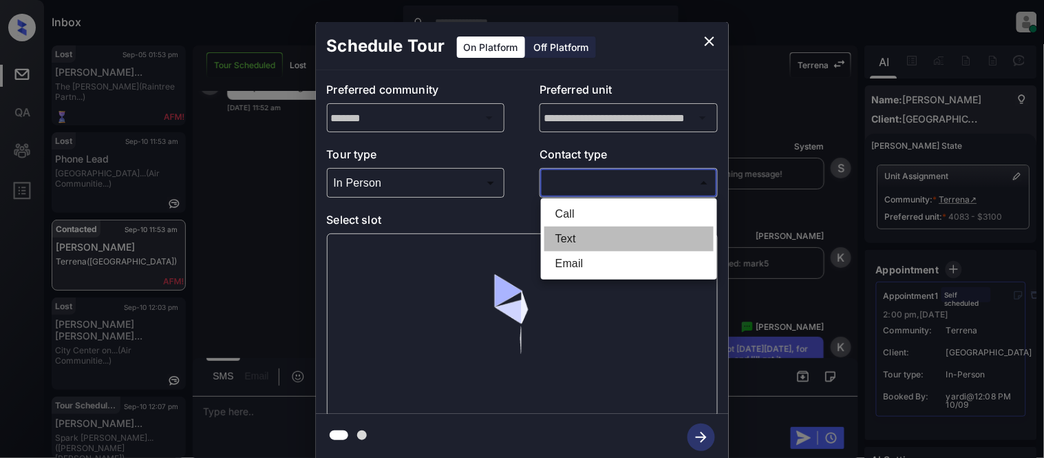
click at [566, 245] on li "Text" at bounding box center [629, 238] width 169 height 25
type input "****"
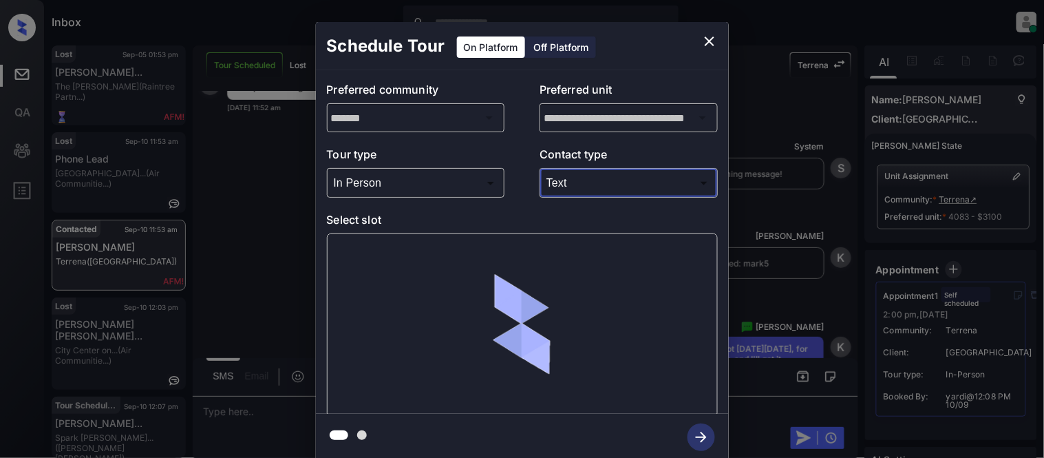
click at [443, 255] on div at bounding box center [522, 325] width 162 height 162
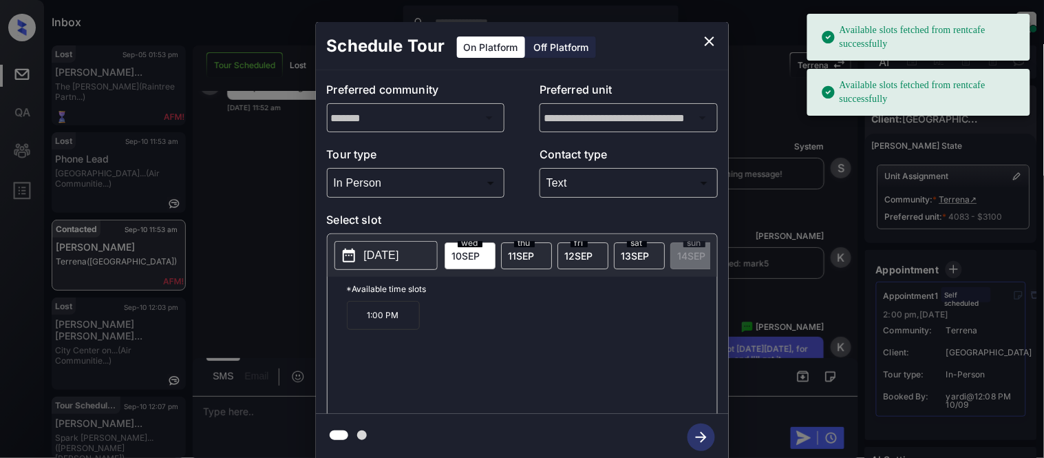
click at [399, 255] on p "[DATE]" at bounding box center [381, 255] width 35 height 17
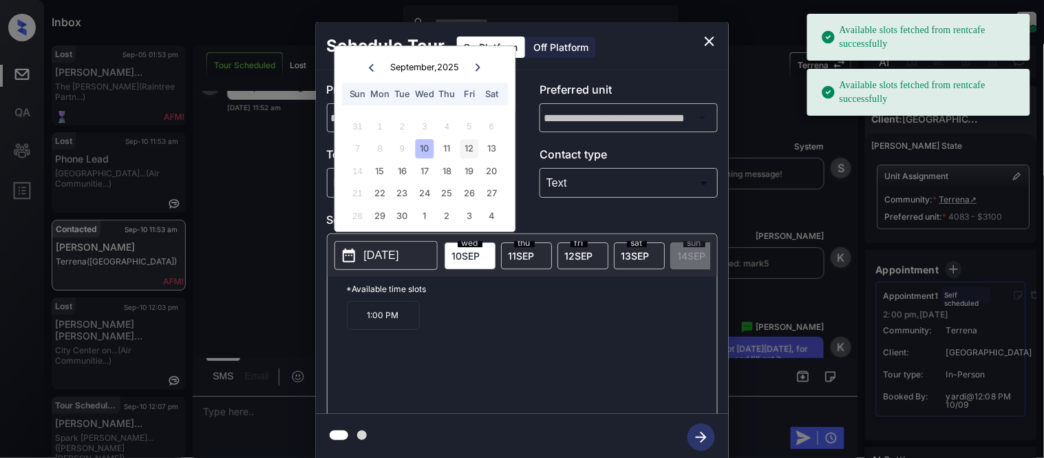
click at [467, 149] on div "12" at bounding box center [470, 149] width 19 height 19
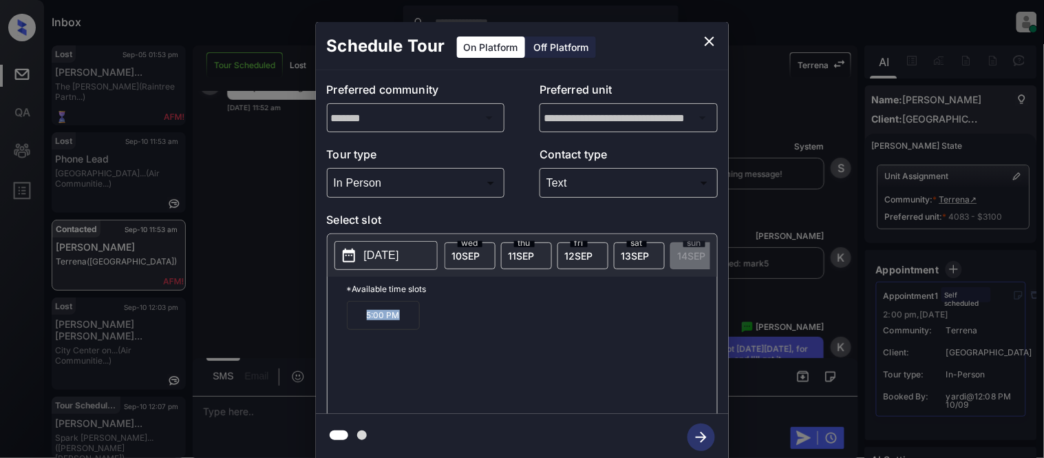
drag, startPoint x: 361, startPoint y: 327, endPoint x: 417, endPoint y: 327, distance: 56.5
click at [417, 327] on p "5:00 PM" at bounding box center [383, 315] width 73 height 29
copy p "5:00 PM"
click at [249, 308] on div "**********" at bounding box center [522, 241] width 1044 height 483
